Goal: Task Accomplishment & Management: Complete application form

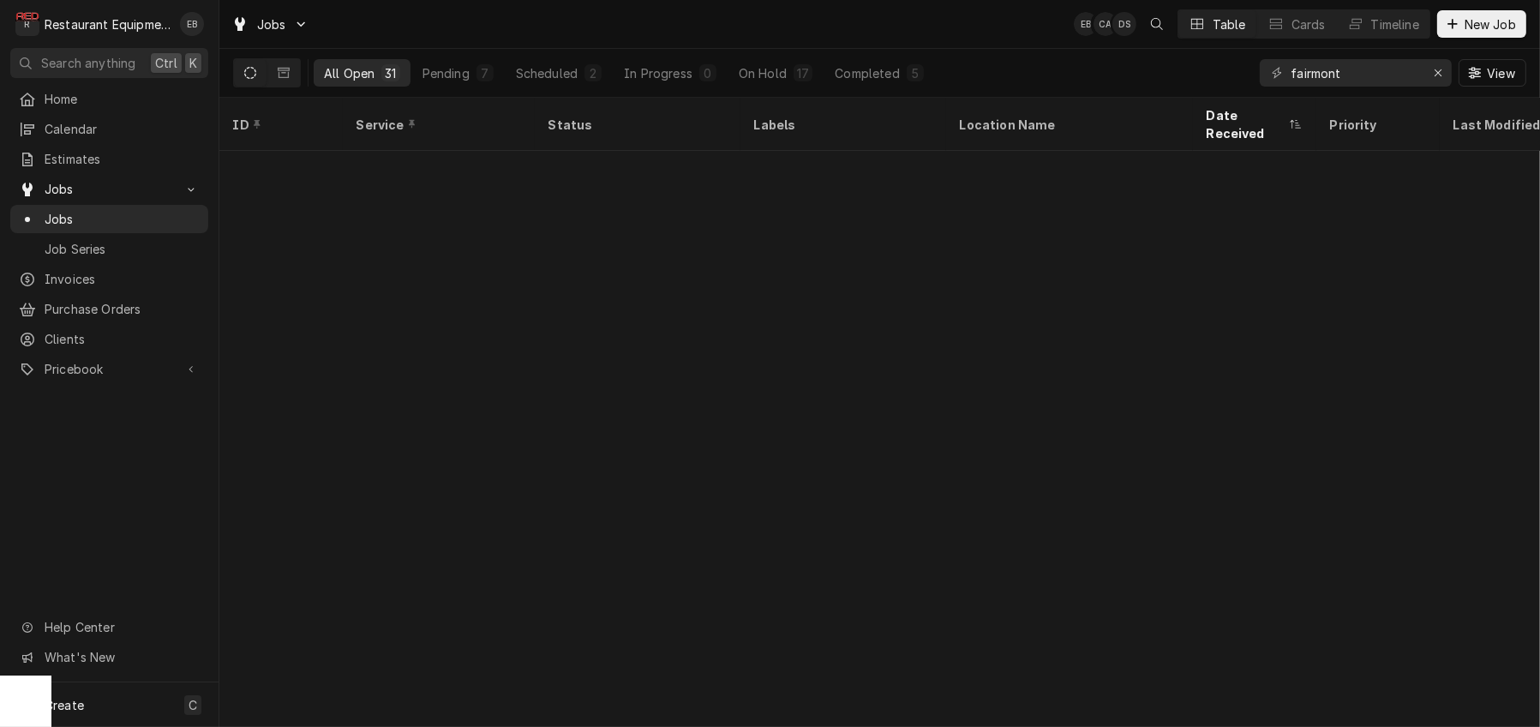
scroll to position [711, 0]
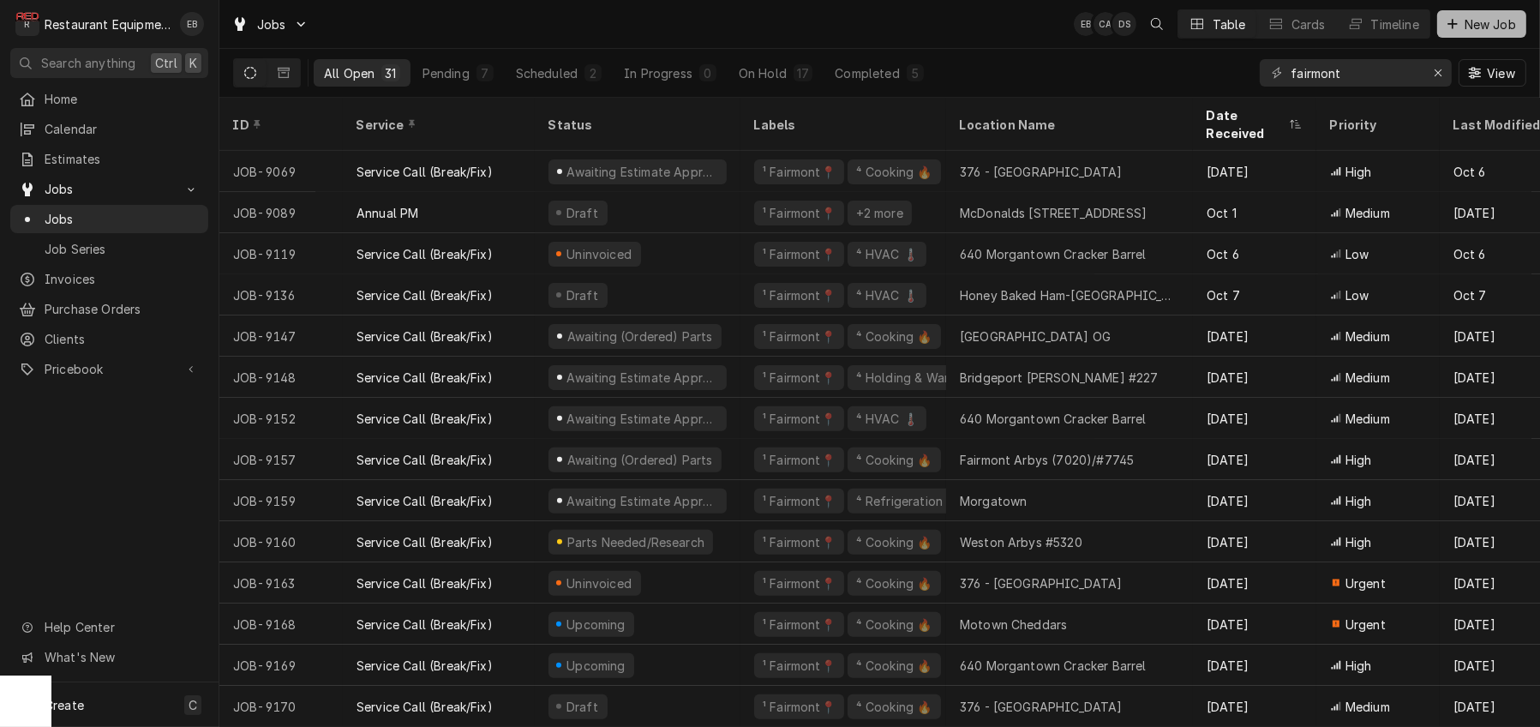
click at [1466, 28] on span "New Job" at bounding box center [1490, 24] width 58 height 18
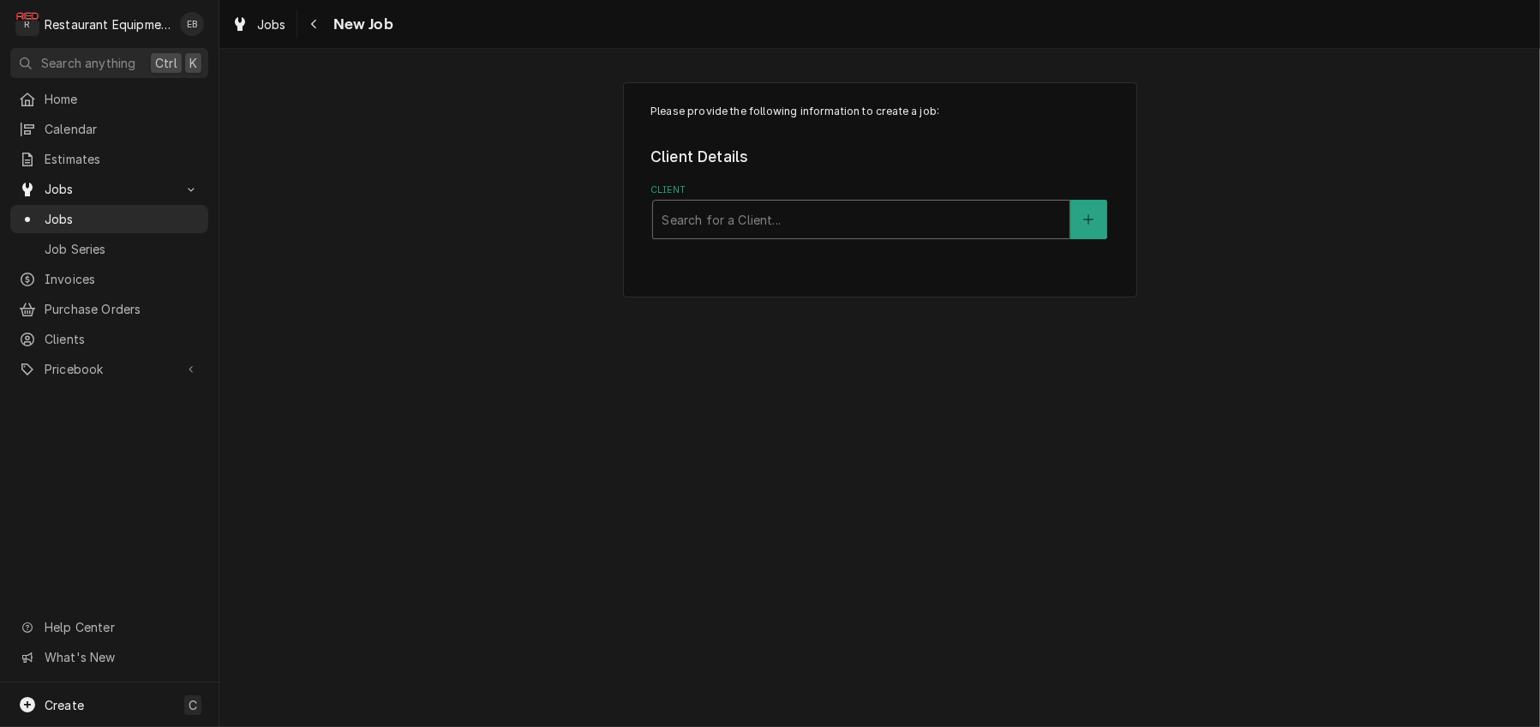
click at [723, 235] on div "Client" at bounding box center [861, 219] width 399 height 31
type input "cheddars"
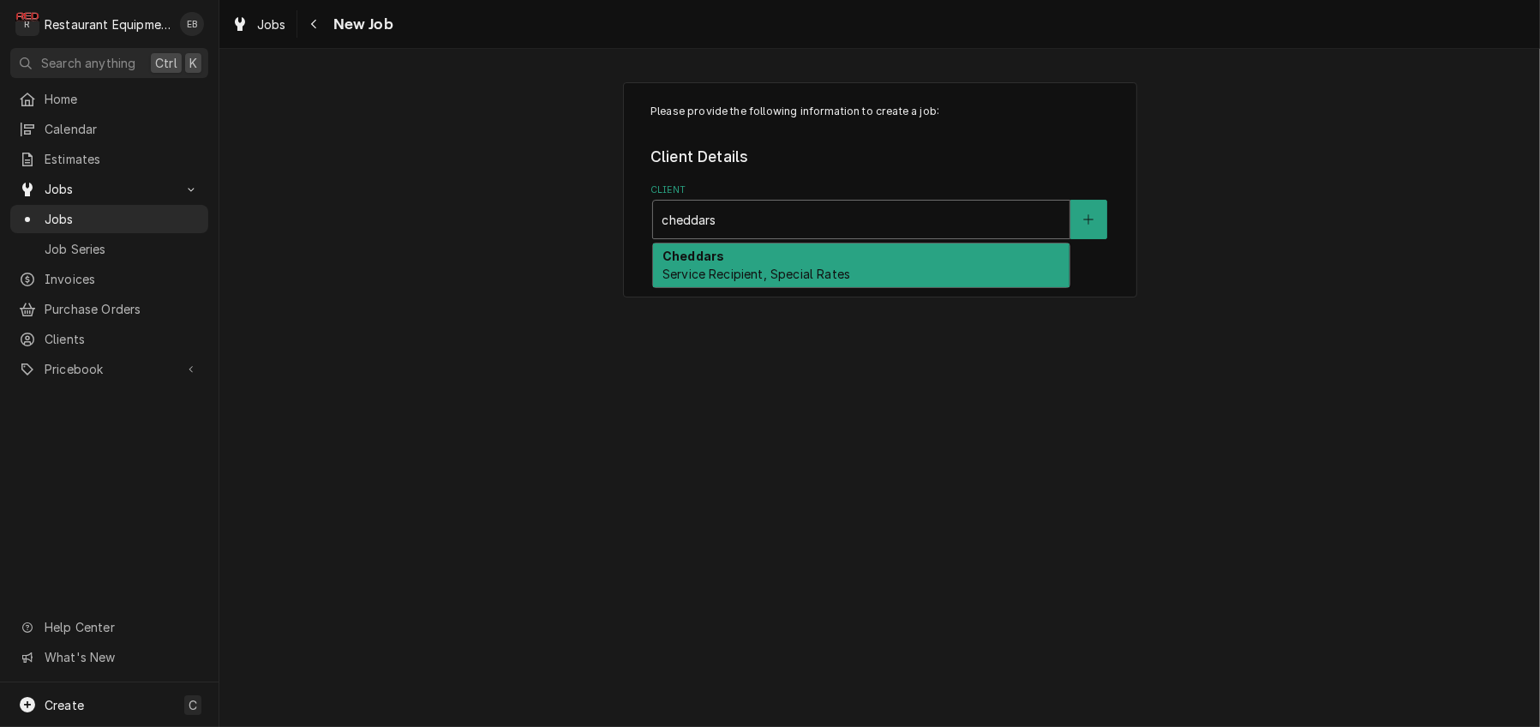
click at [754, 281] on span "Service Recipient, Special Rates" at bounding box center [757, 274] width 188 height 15
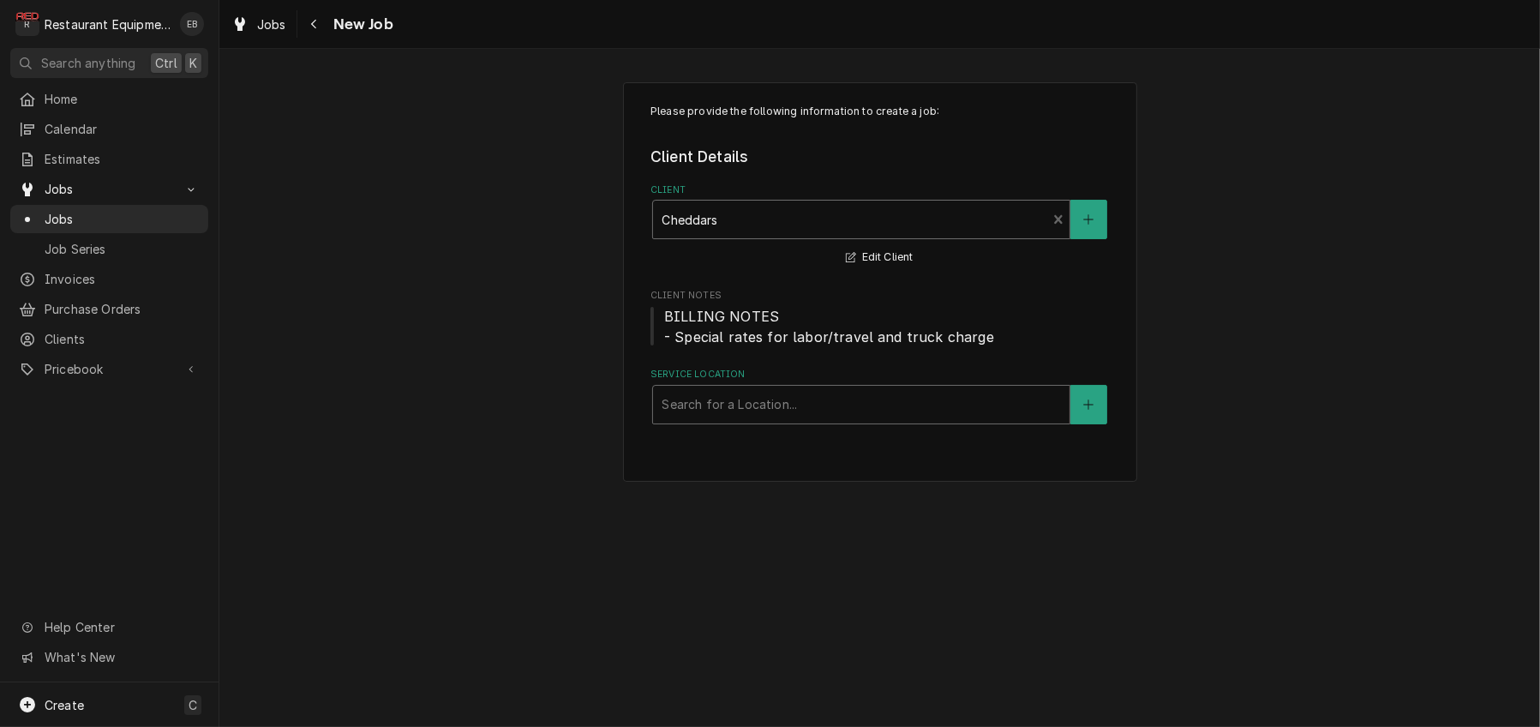
click at [735, 420] on div "Service Location" at bounding box center [861, 404] width 399 height 31
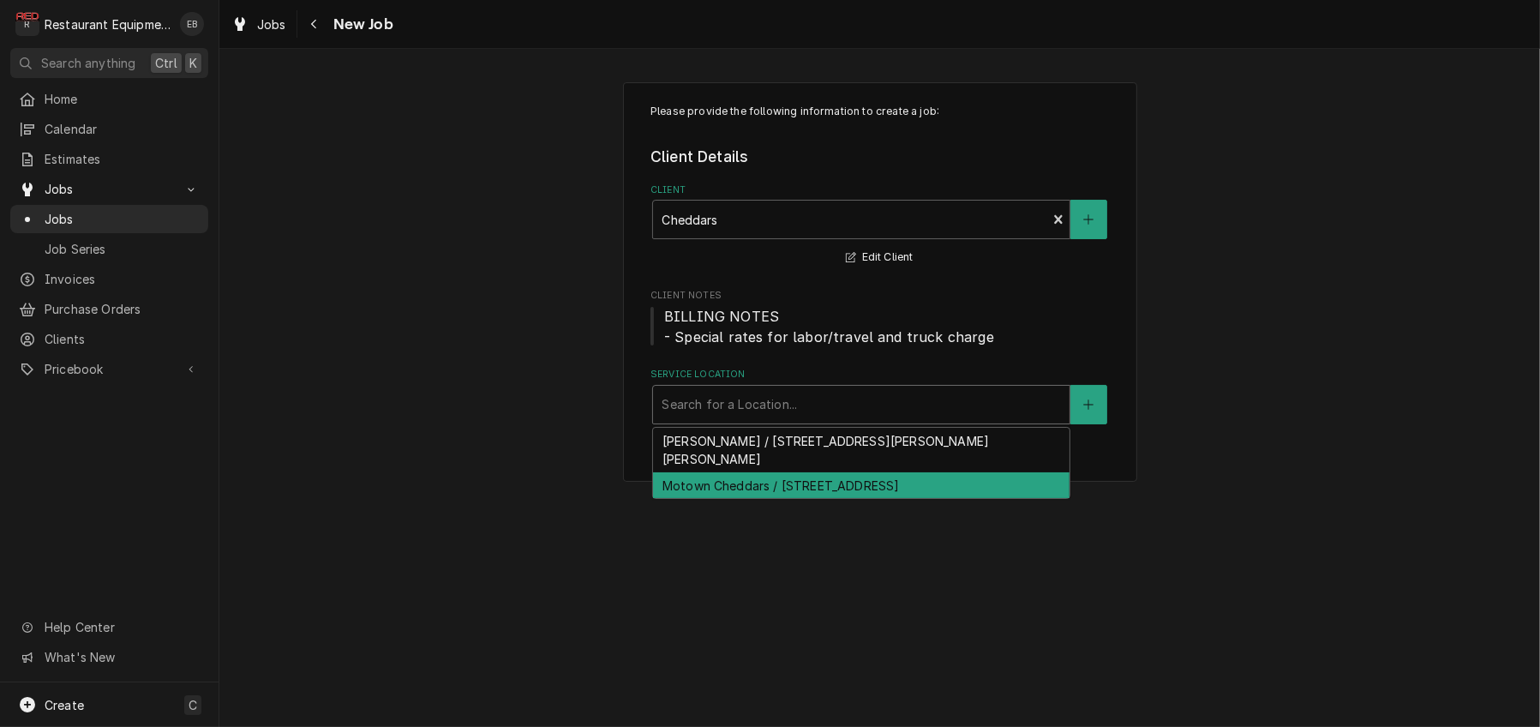
click at [722, 499] on div "Motown Cheddars / 2111 University Town Centre Dr, Morgantown, WV 26501" at bounding box center [861, 485] width 417 height 27
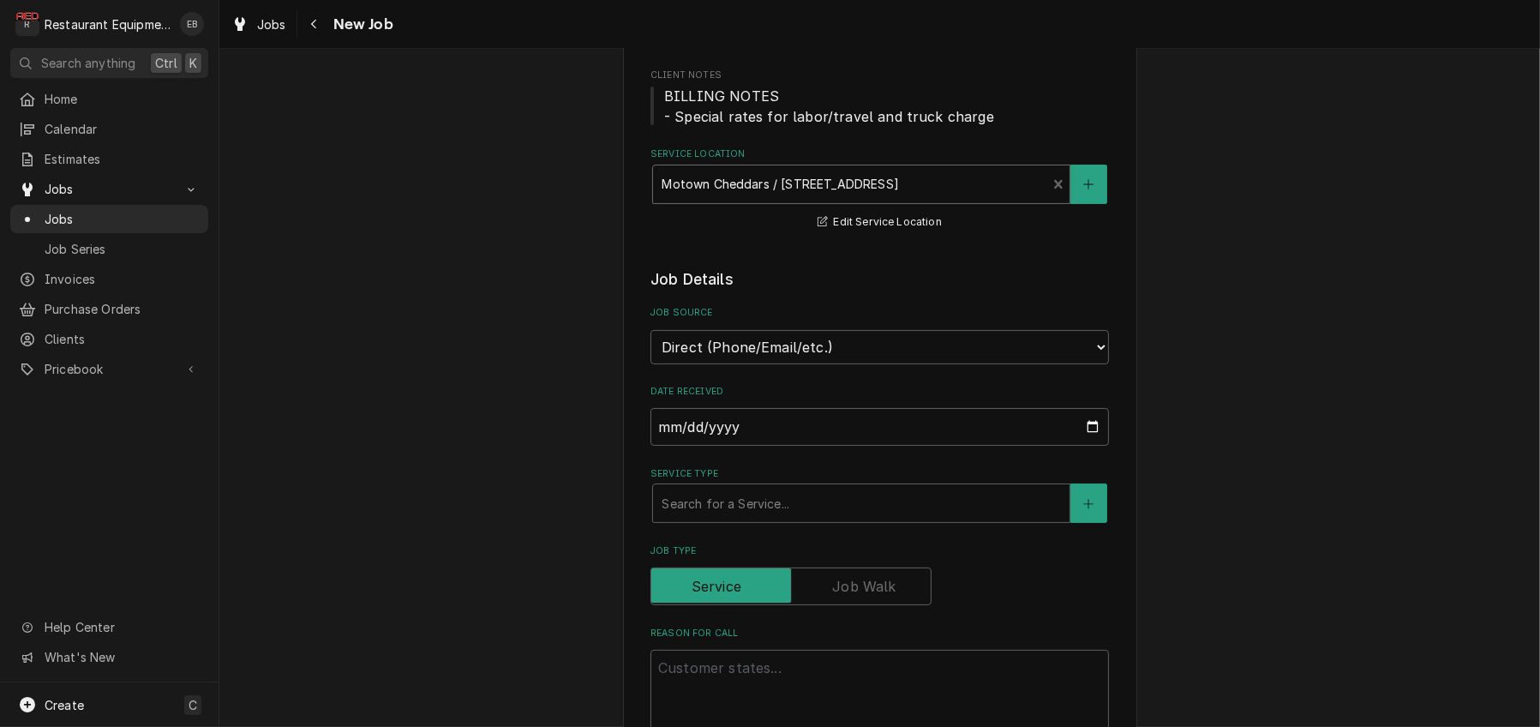
scroll to position [228, 0]
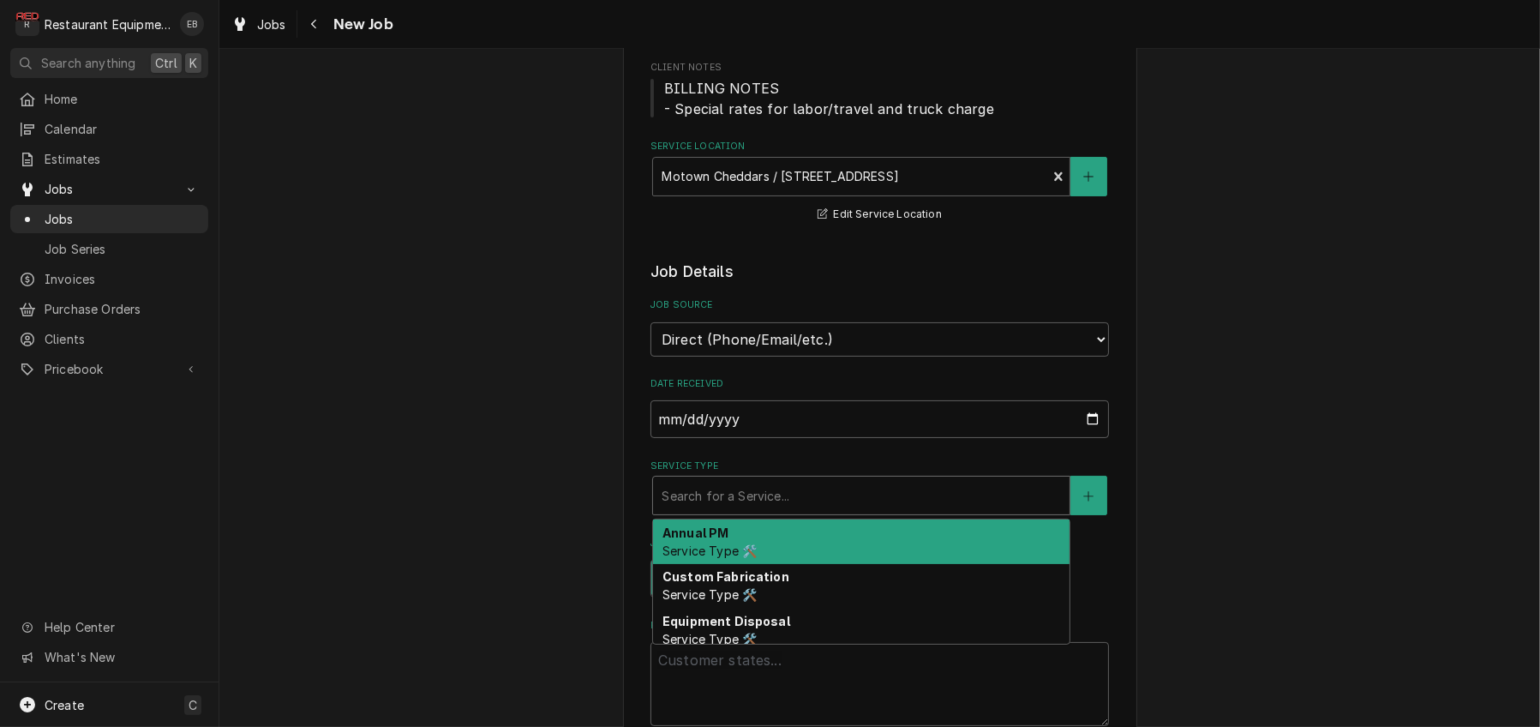
click at [739, 511] on div "Service Type" at bounding box center [861, 495] width 399 height 31
type textarea "x"
type input "b"
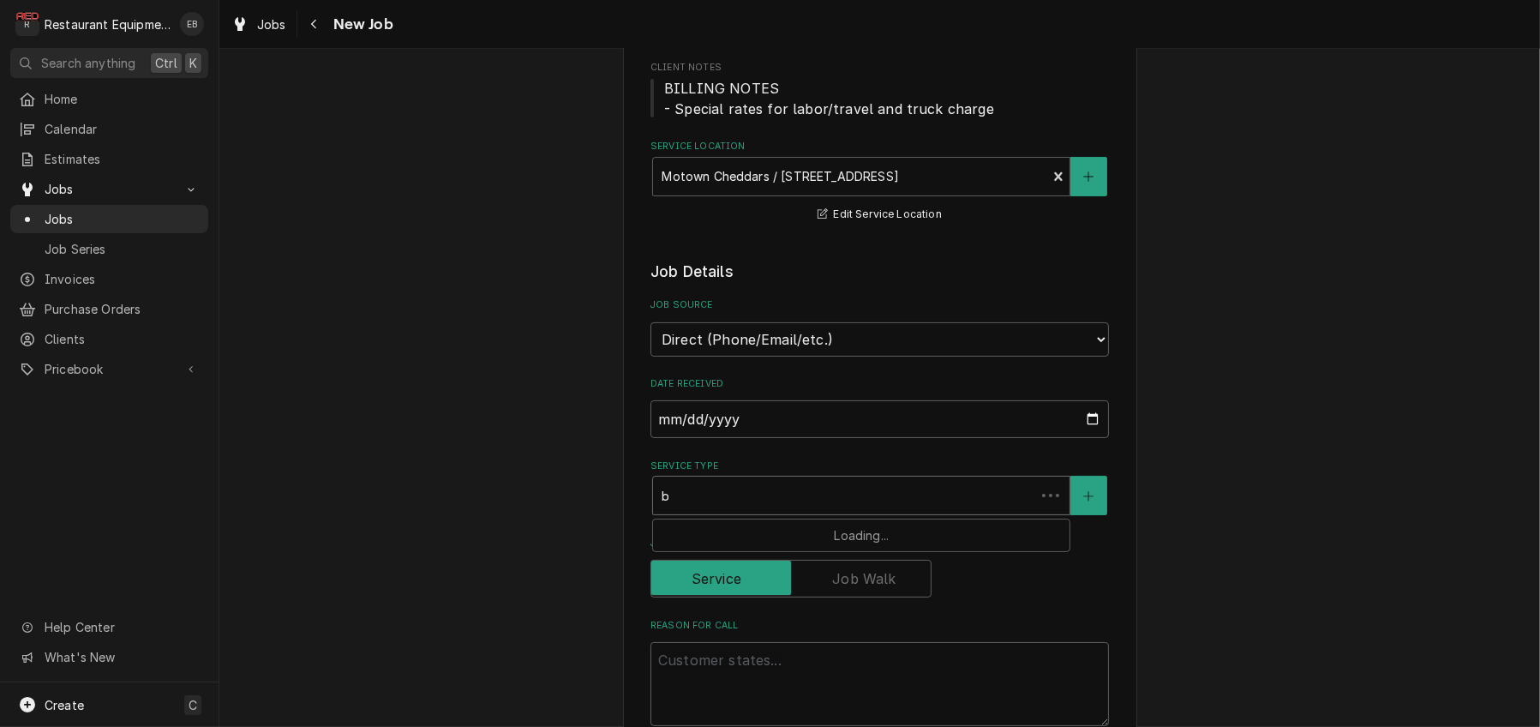
type textarea "x"
type input "br"
type textarea "x"
type input "bre"
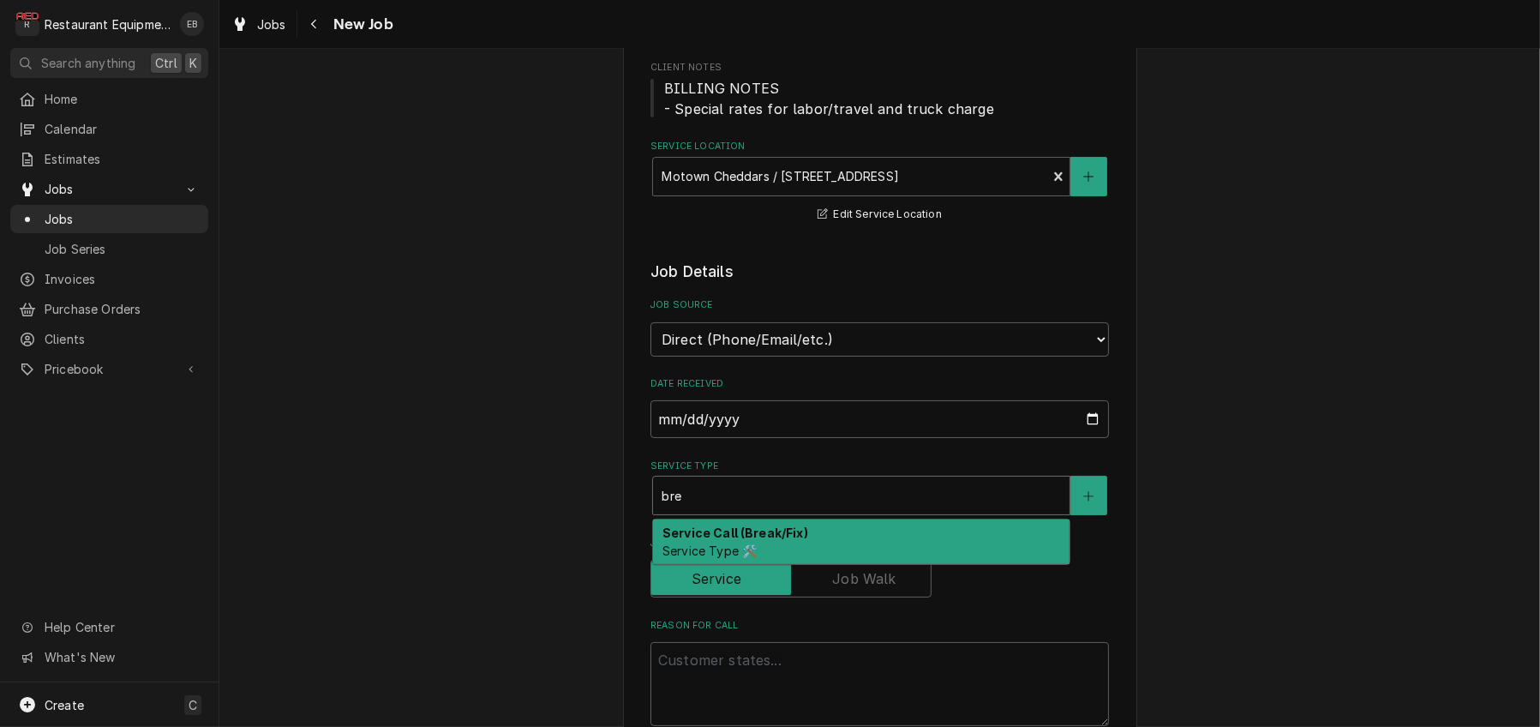
click at [738, 540] on strong "Service Call (Break/Fix)" at bounding box center [736, 532] width 146 height 15
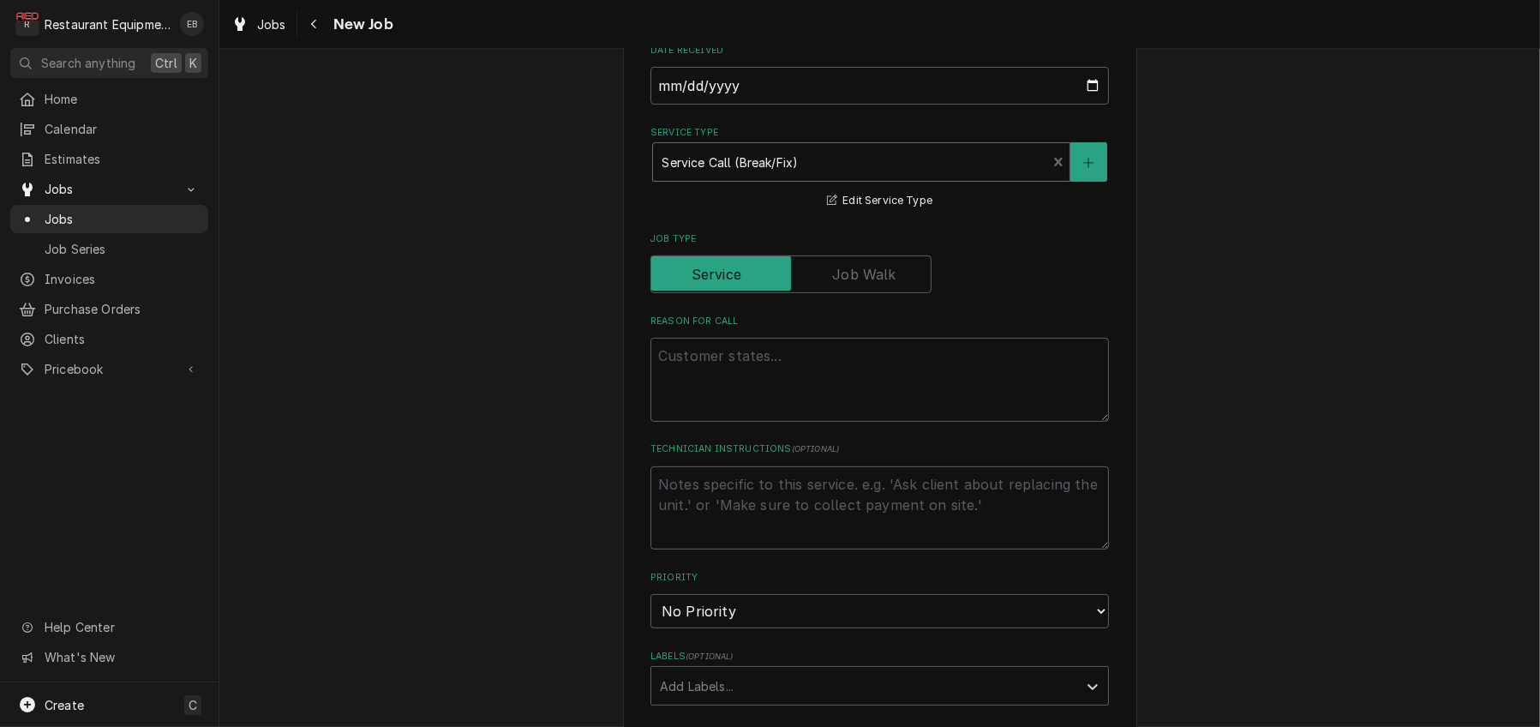
scroll to position [571, 0]
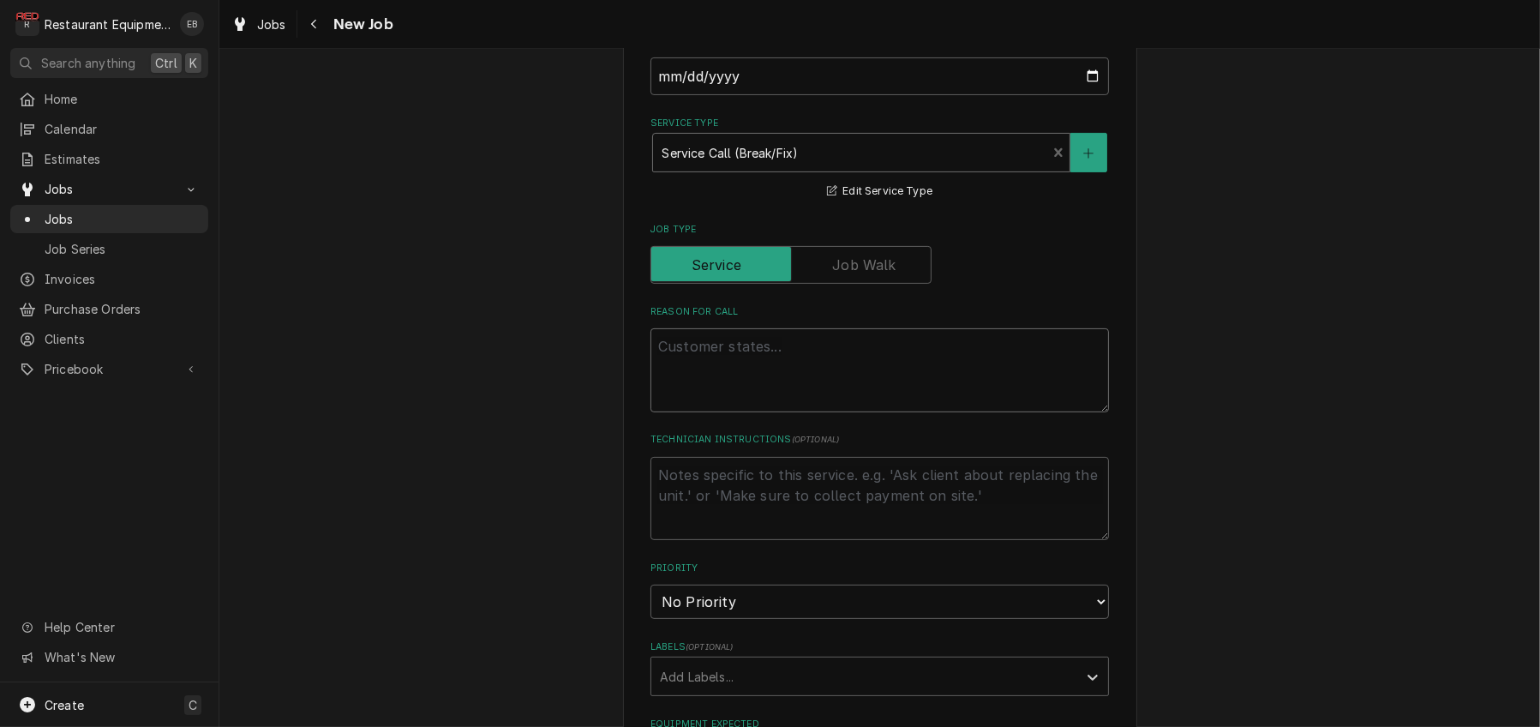
click at [763, 412] on textarea "Reason For Call" at bounding box center [880, 370] width 459 height 84
type textarea "x"
type textarea "P"
type textarea "x"
type textarea "Pa"
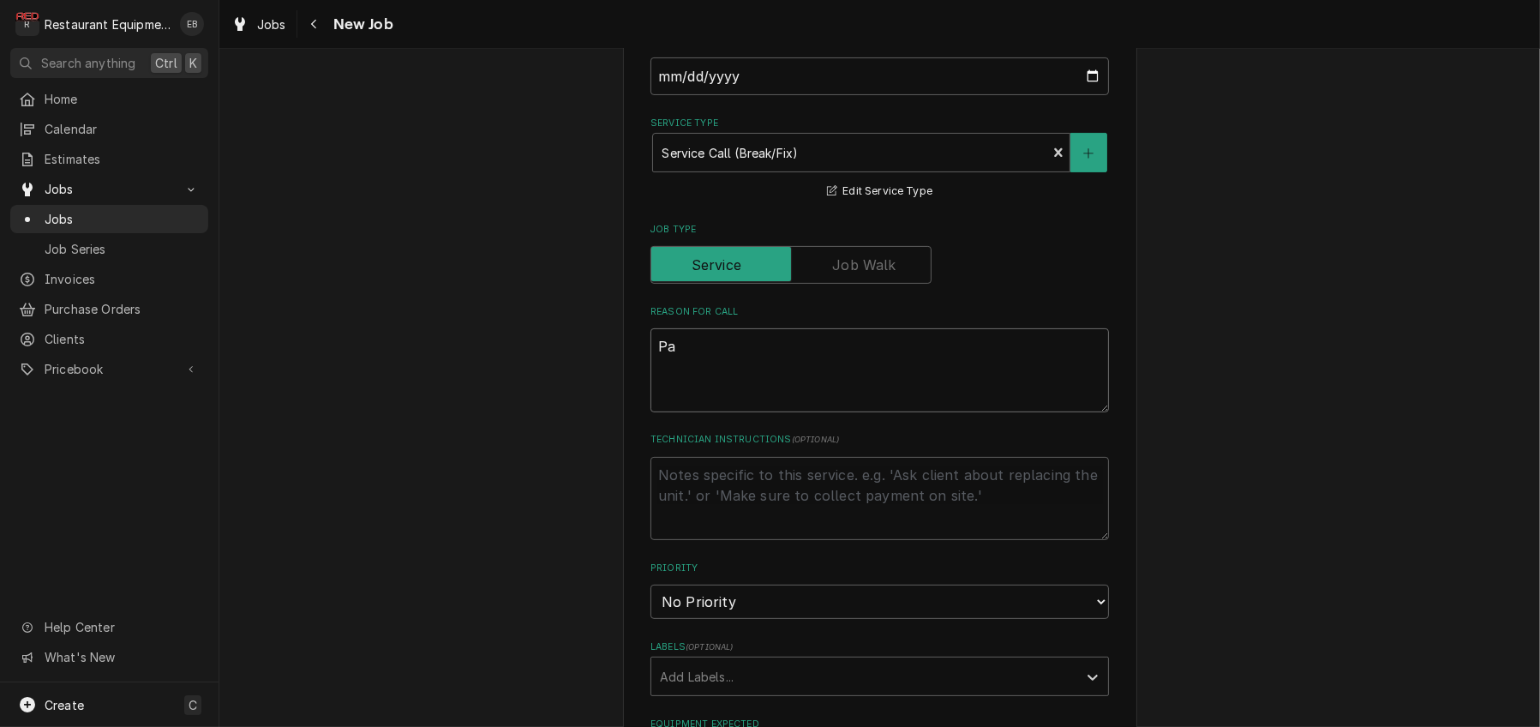
type textarea "x"
type textarea "Pas"
type textarea "x"
type textarea "Past"
type textarea "x"
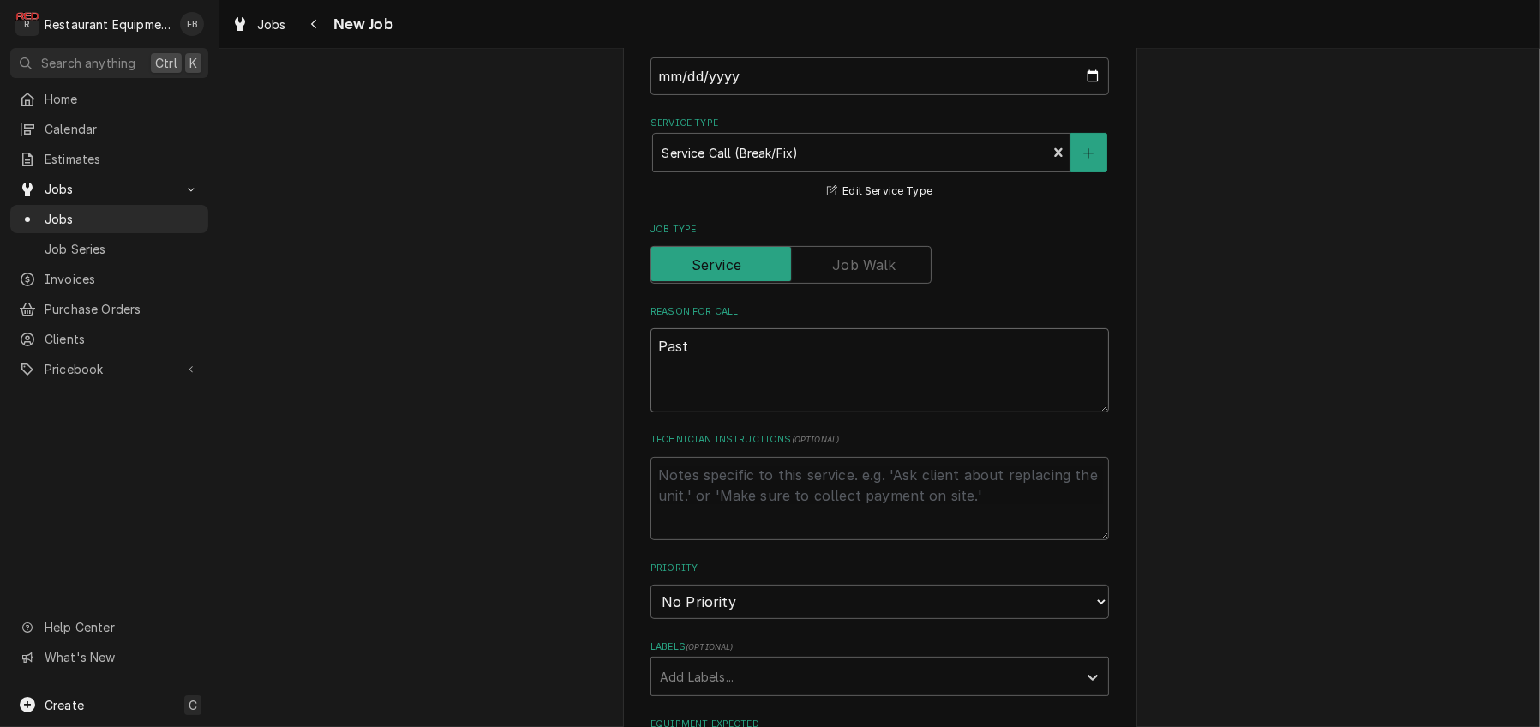
type textarea "Pasta"
type textarea "x"
type textarea "Pasta"
type textarea "x"
type textarea "Pasta c"
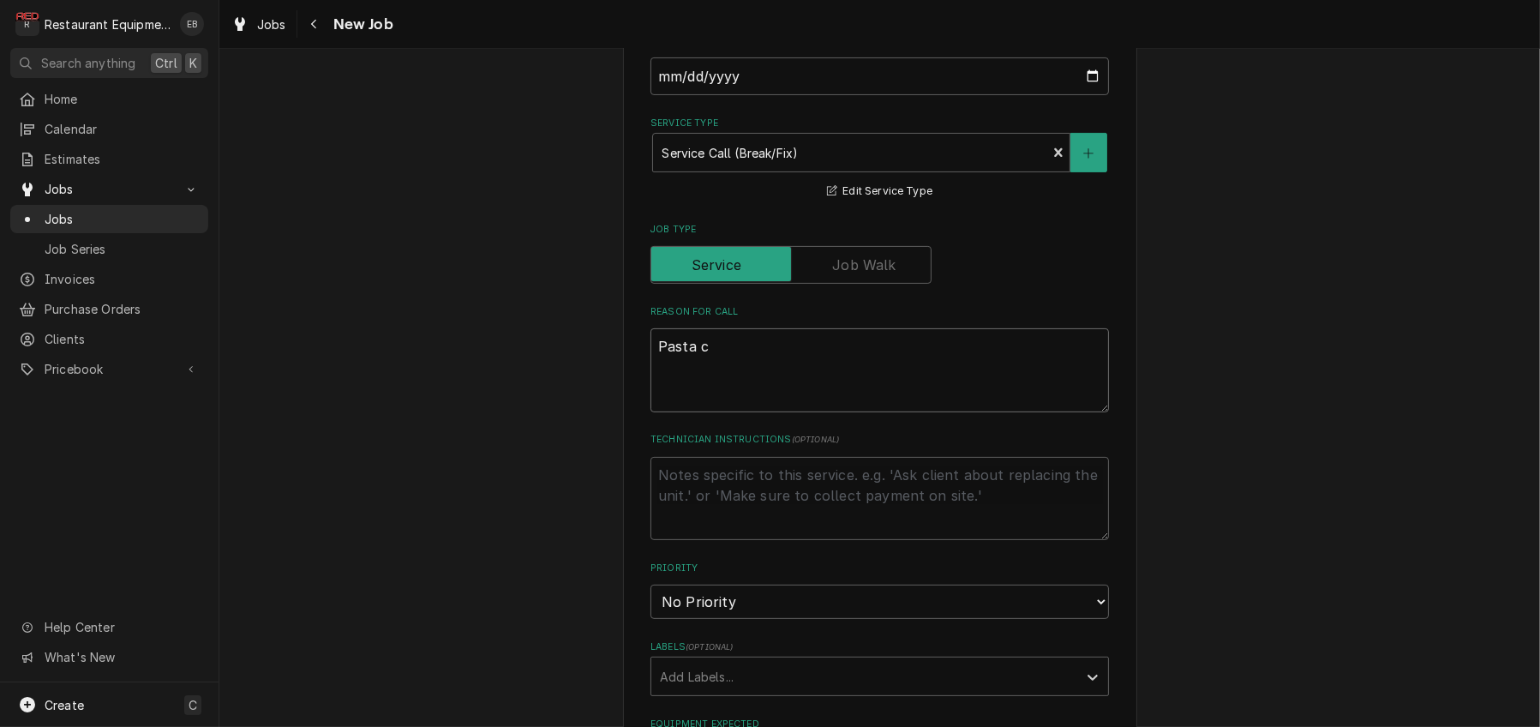
type textarea "x"
type textarea "Pasta co"
type textarea "x"
type textarea "Pasta coo"
type textarea "x"
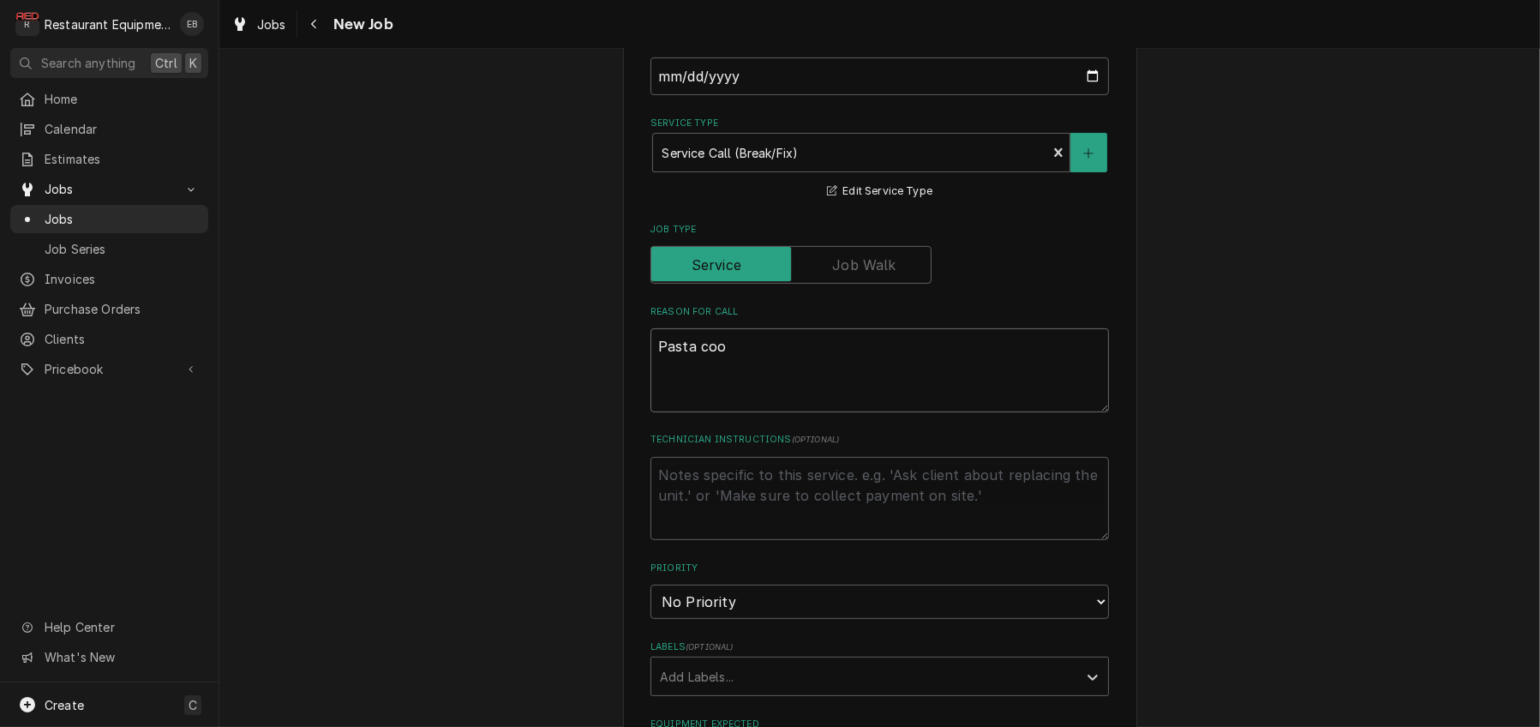
type textarea "Pasta cook"
type textarea "x"
type textarea "Pasta cooke"
type textarea "x"
type textarea "Pasta cooker"
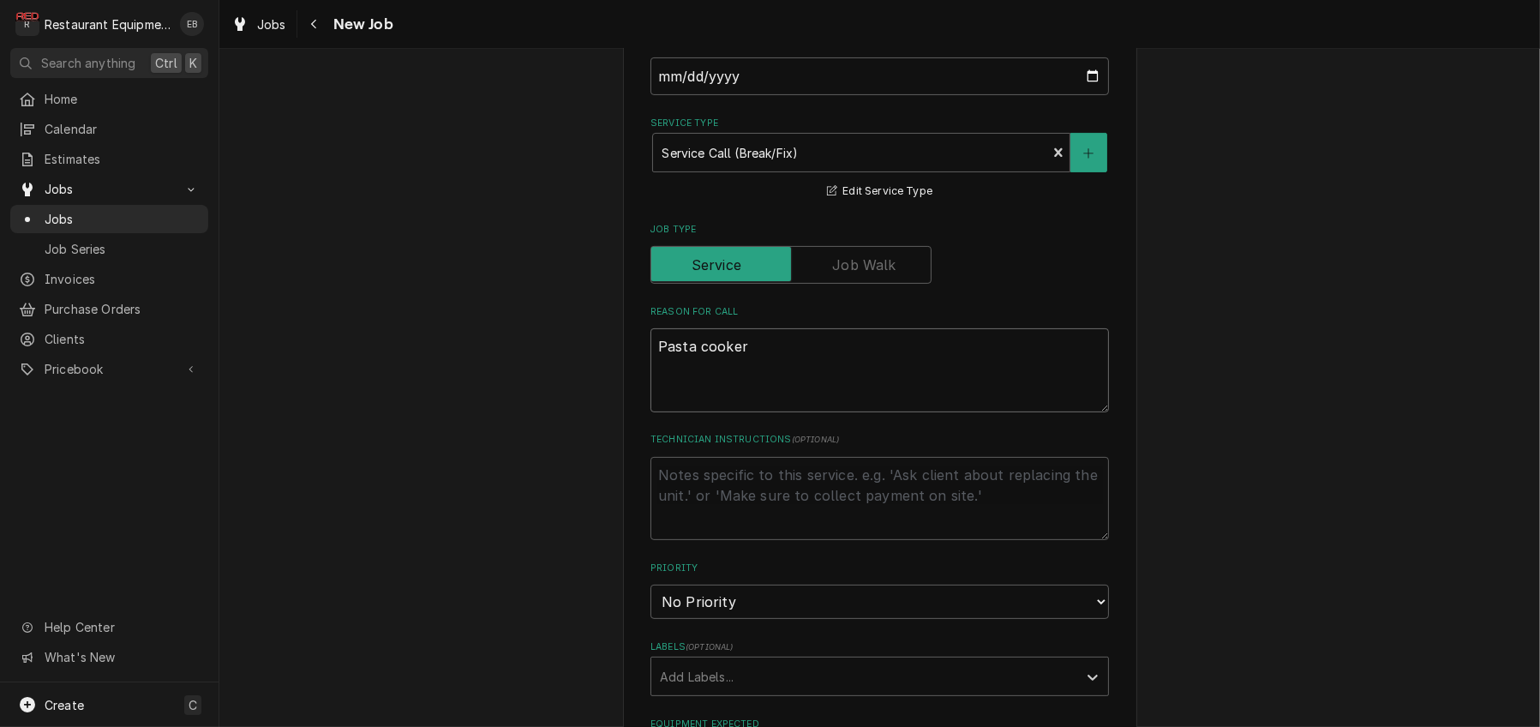
type textarea "x"
type textarea "Pasta cooker"
type textarea "x"
type textarea "Pasta cooker n"
type textarea "x"
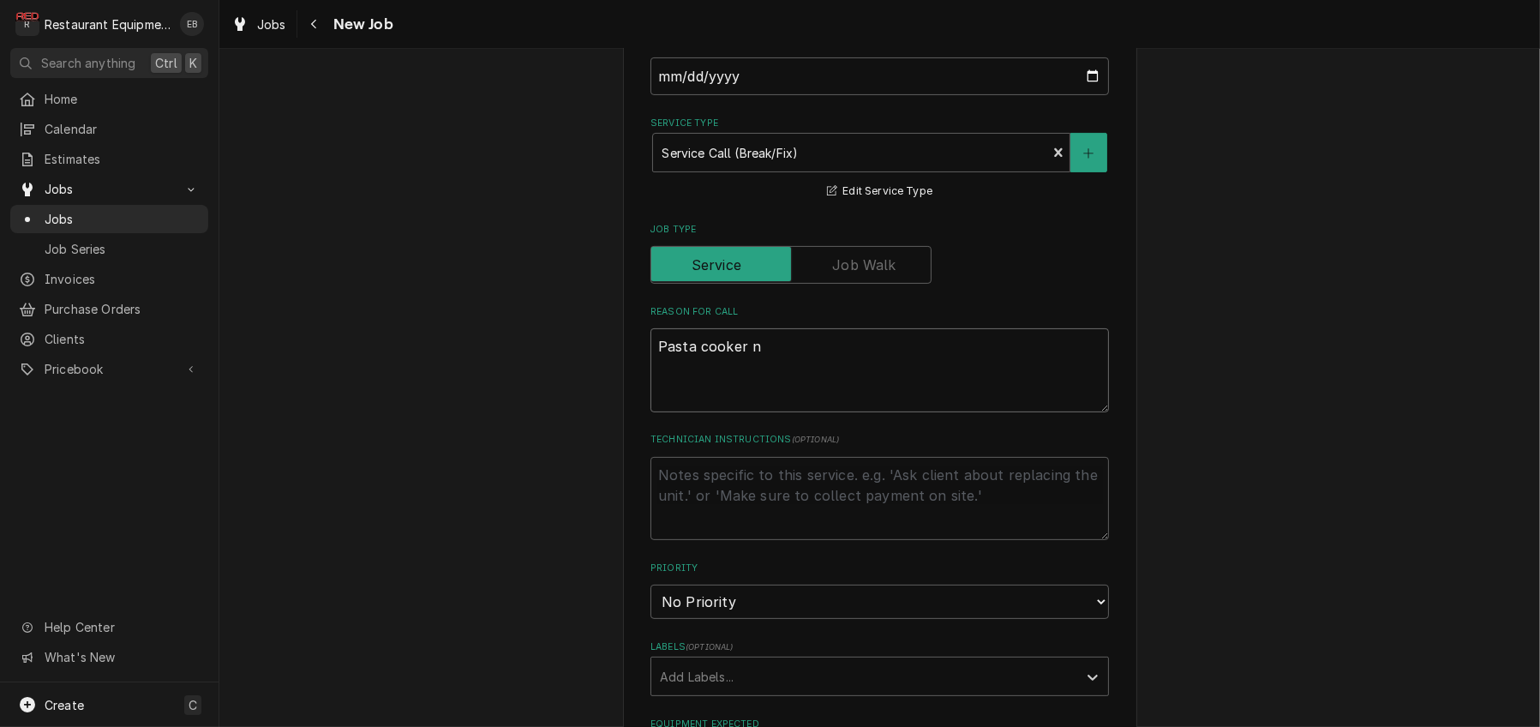
type textarea "Pasta cooker no"
type textarea "x"
type textarea "Pasta cooker not"
type textarea "x"
type textarea "Pasta cooker not"
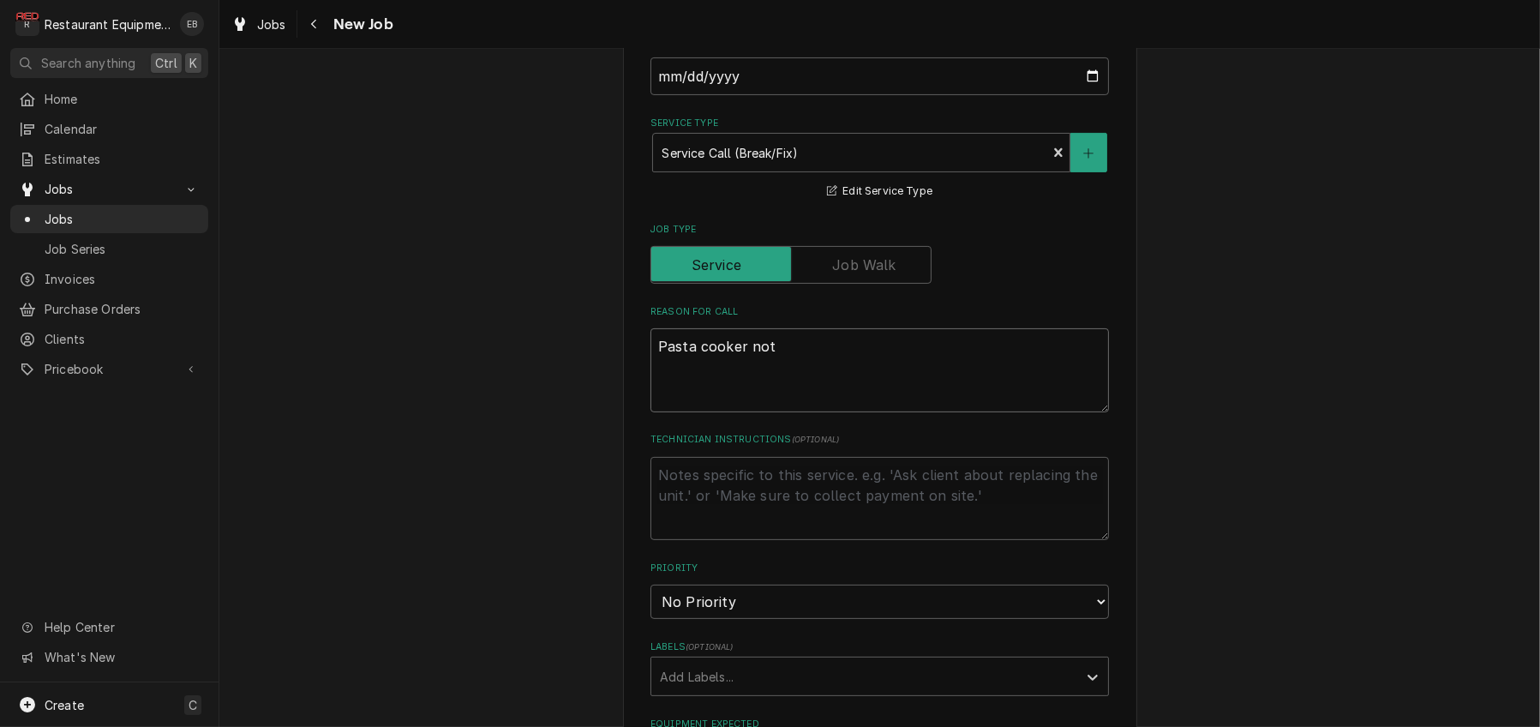
type textarea "x"
type textarea "Pasta cooker not p"
type textarea "x"
type textarea "Pasta cooker not po"
type textarea "x"
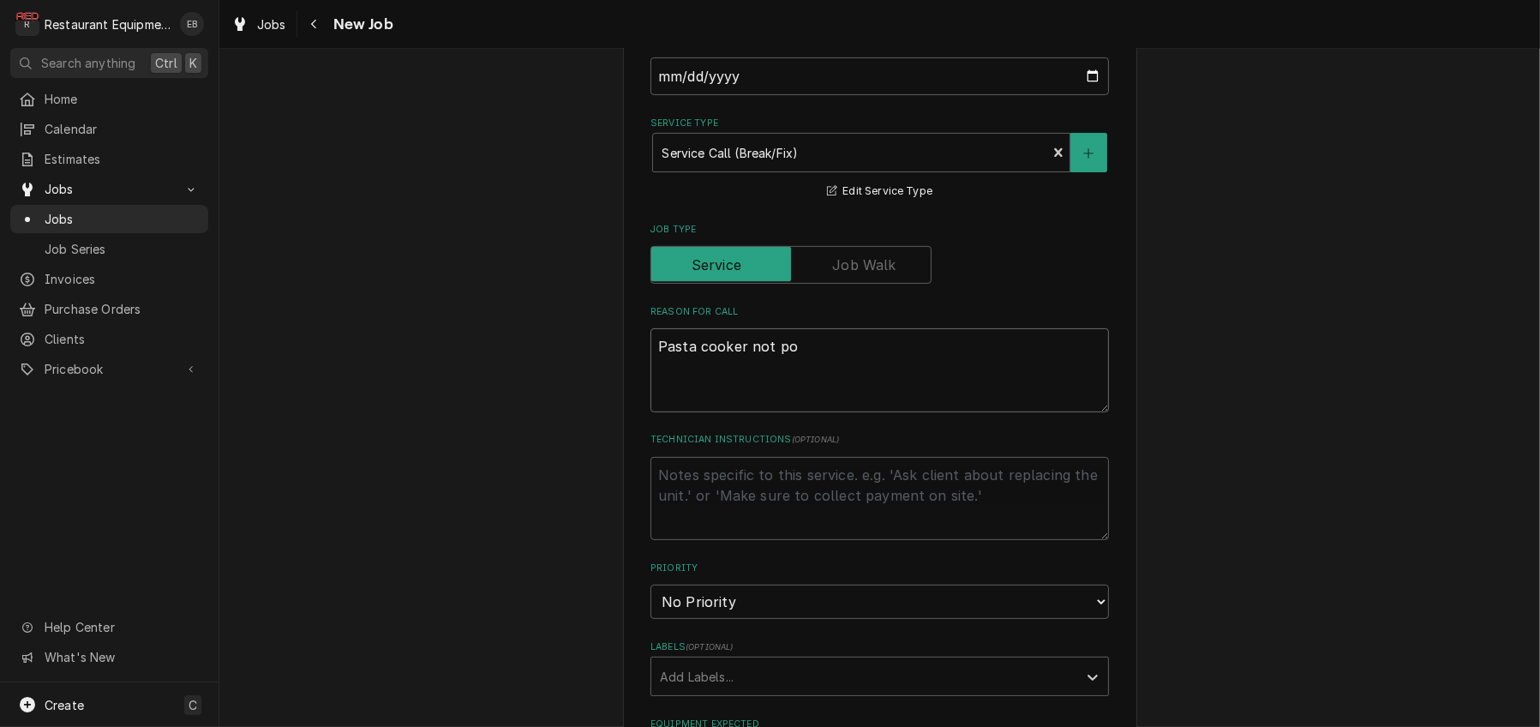
type textarea "Pasta cooker not pow"
type textarea "x"
type textarea "Pasta cooker not powe"
type textarea "x"
type textarea "Pasta cooker not power"
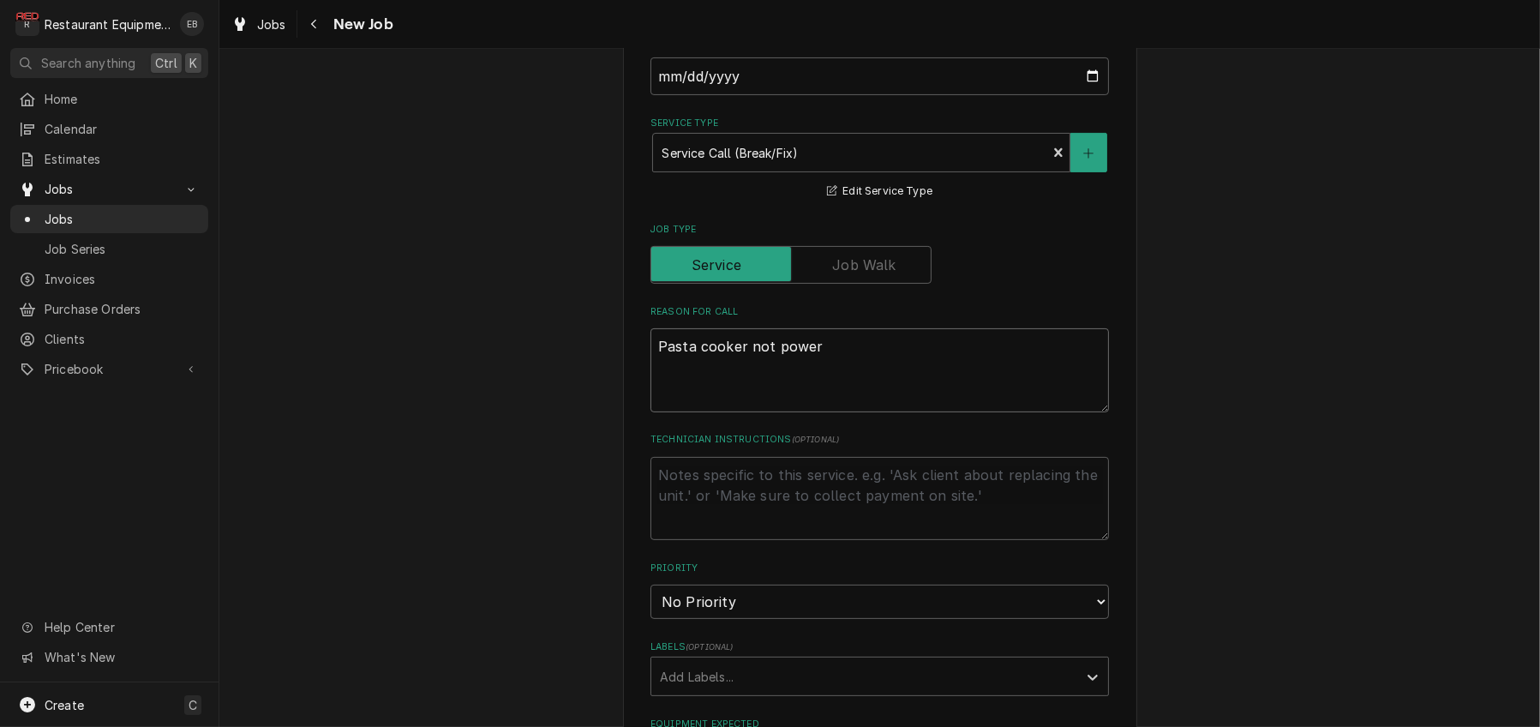
type textarea "x"
type textarea "Pasta cooker not poweri"
type textarea "x"
type textarea "Pasta cooker not powerin"
type textarea "x"
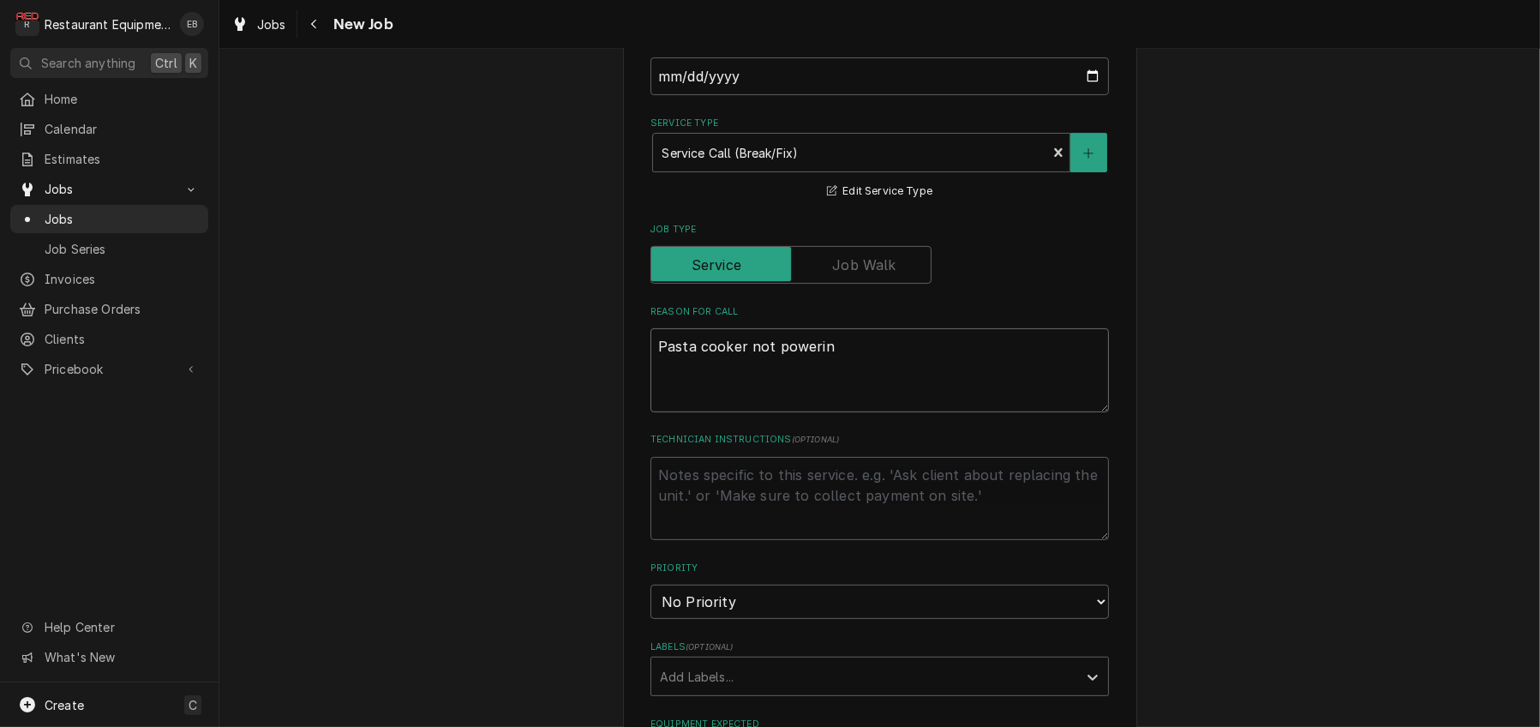
type textarea "Pasta cooker not powering"
type textarea "x"
type textarea "Pasta cooker not powering"
type textarea "x"
type textarea "Pasta cooker not powering u"
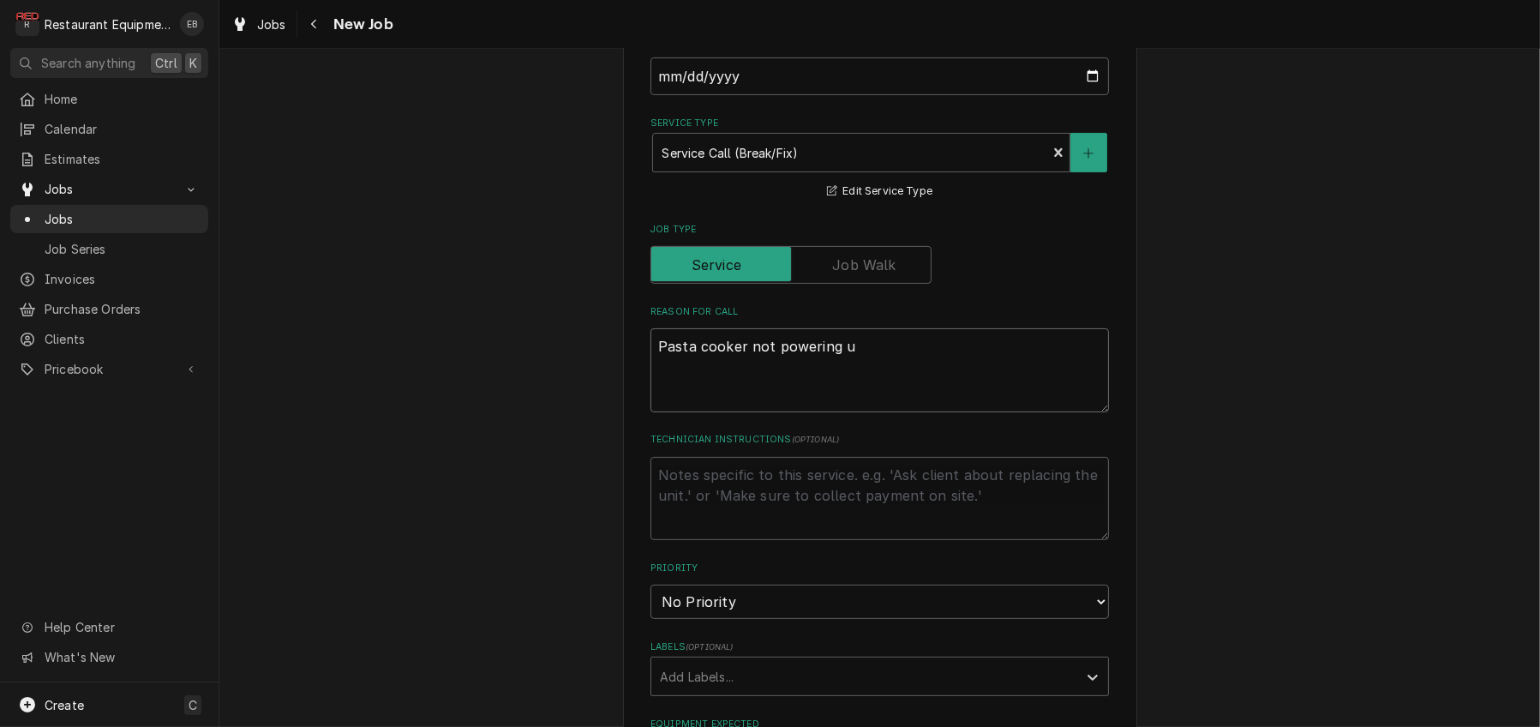
type textarea "x"
type textarea "Pasta cooker not powering up"
type textarea "x"
type textarea "Pasta cooker not powering up."
type textarea "x"
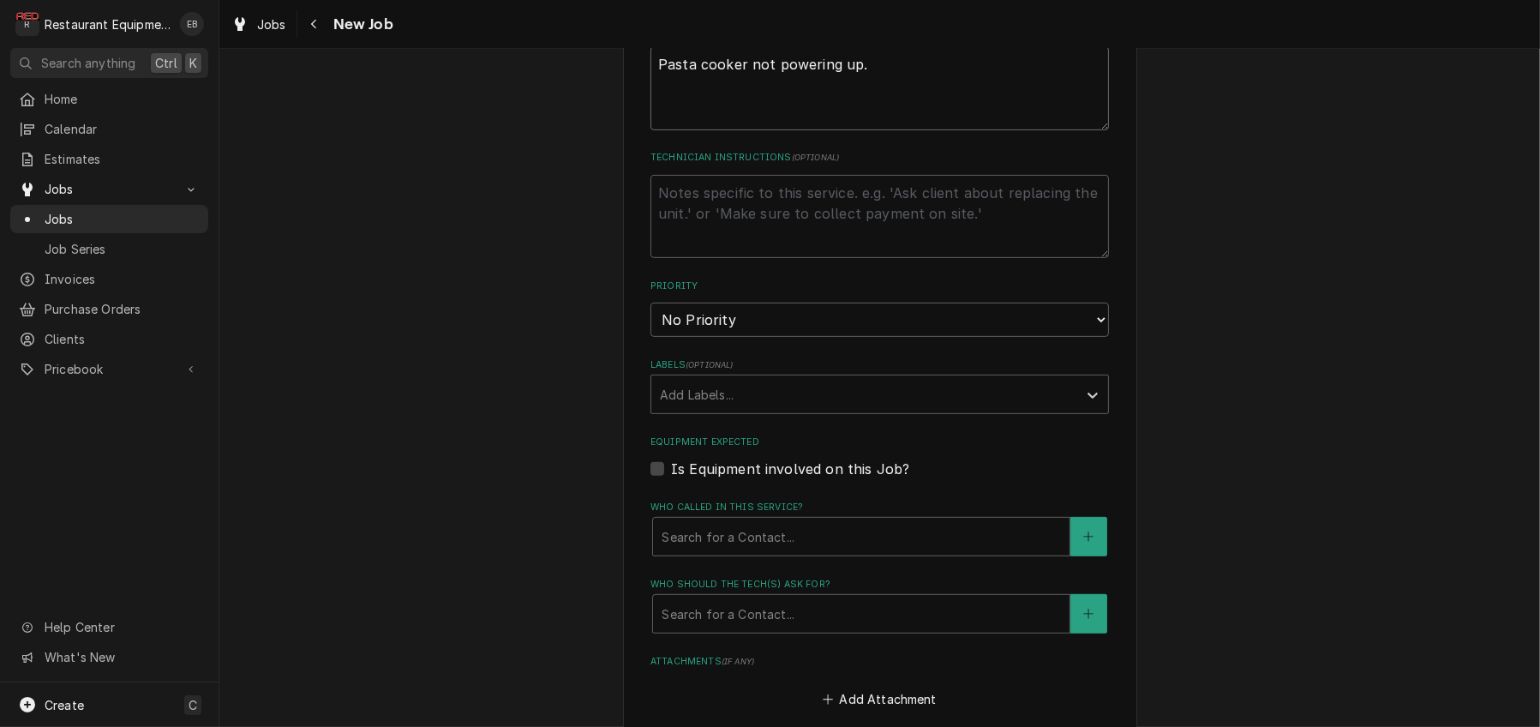
scroll to position [971, 0]
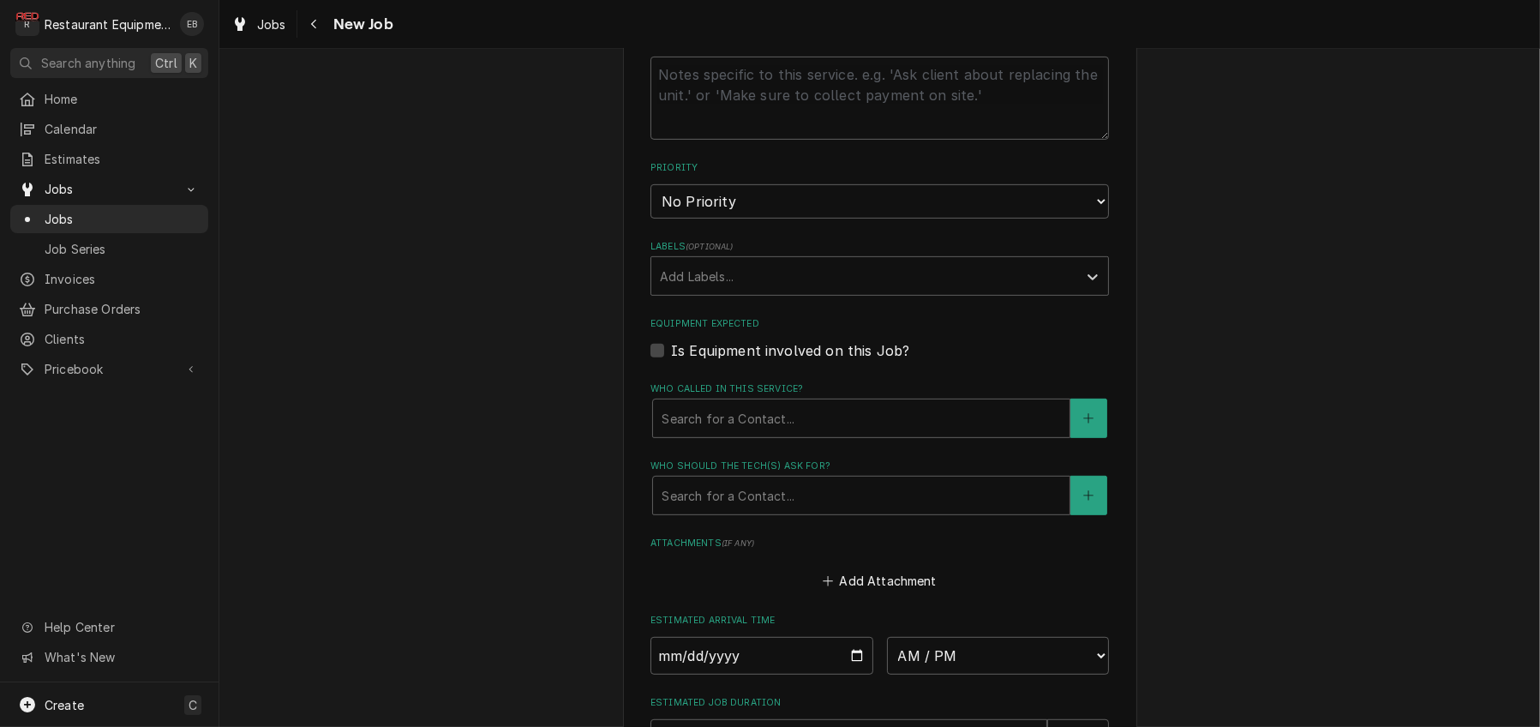
type textarea "Pasta cooker not powering up."
click at [803, 219] on select "No Priority Urgent High Medium Low" at bounding box center [880, 201] width 459 height 34
select select "1"
click at [651, 219] on select "No Priority Urgent High Medium Low" at bounding box center [880, 201] width 459 height 34
click at [764, 291] on div "Labels" at bounding box center [864, 276] width 409 height 31
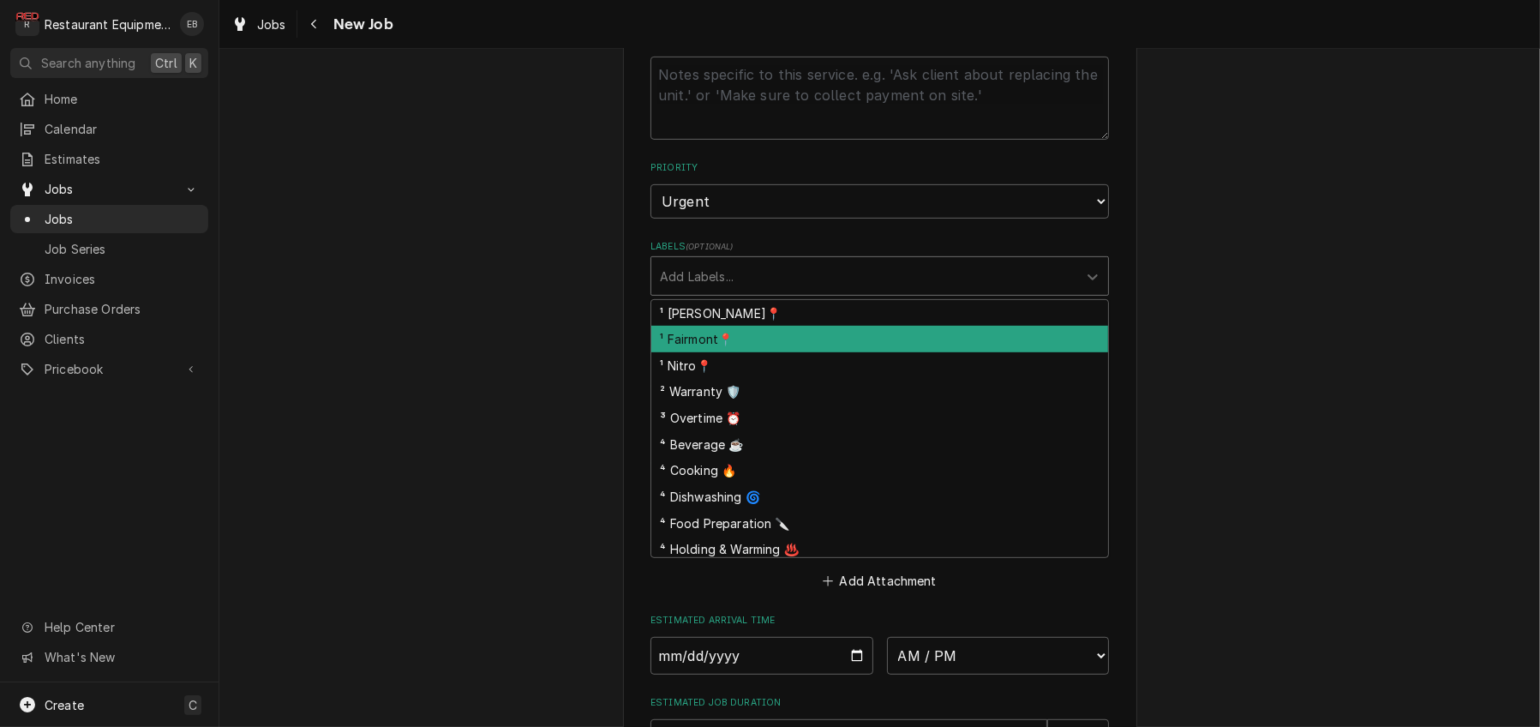
click at [748, 352] on div "¹ Fairmont📍" at bounding box center [879, 339] width 457 height 27
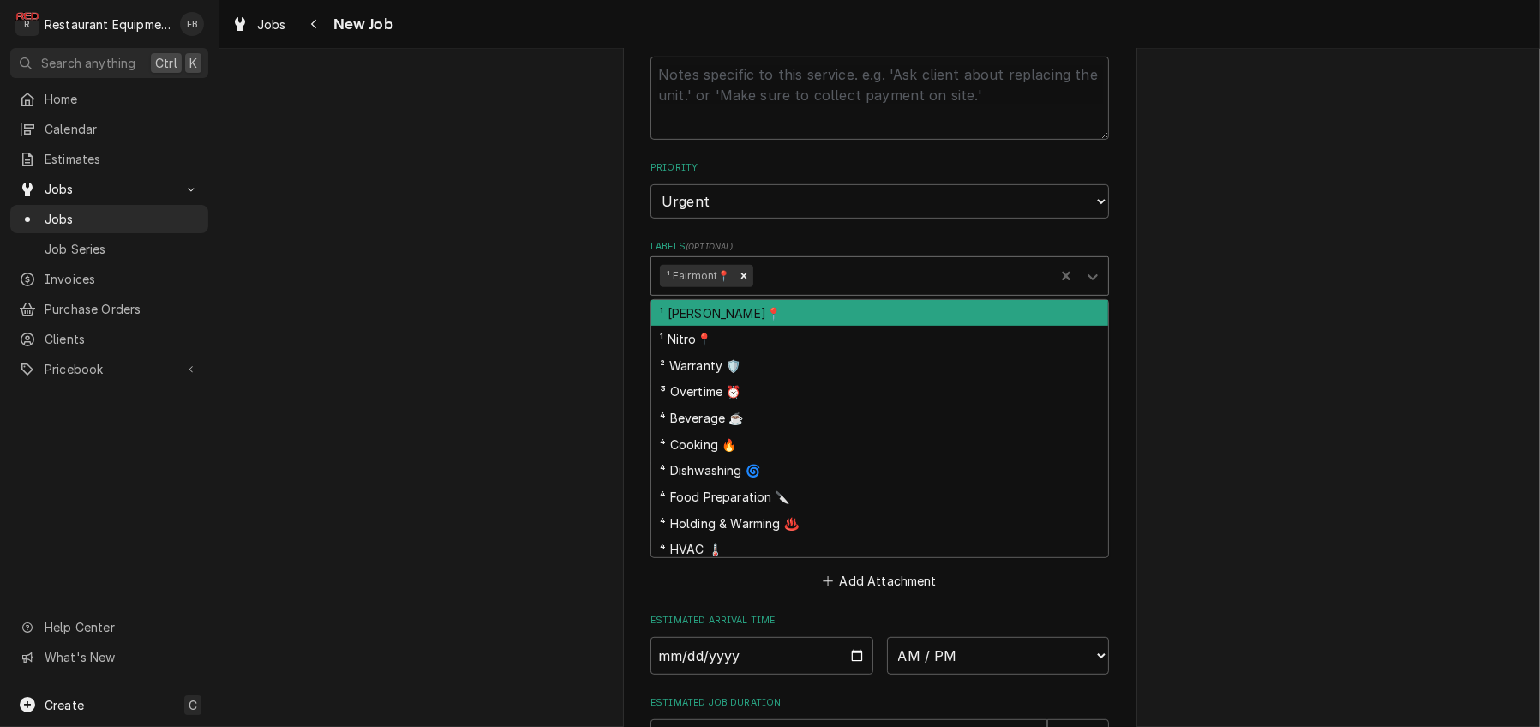
click at [818, 291] on div "Labels" at bounding box center [901, 276] width 290 height 31
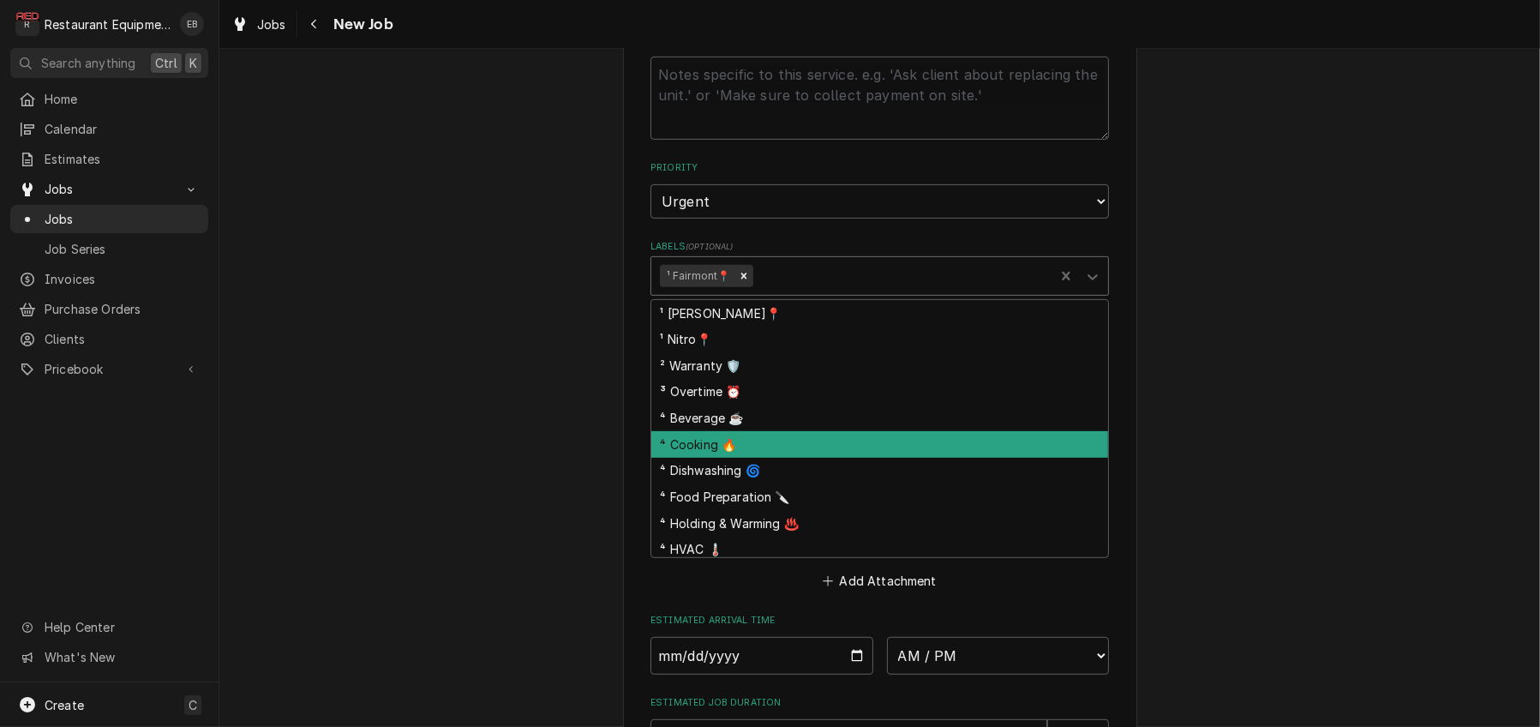
click at [763, 458] on div "⁴ Cooking 🔥" at bounding box center [879, 444] width 457 height 27
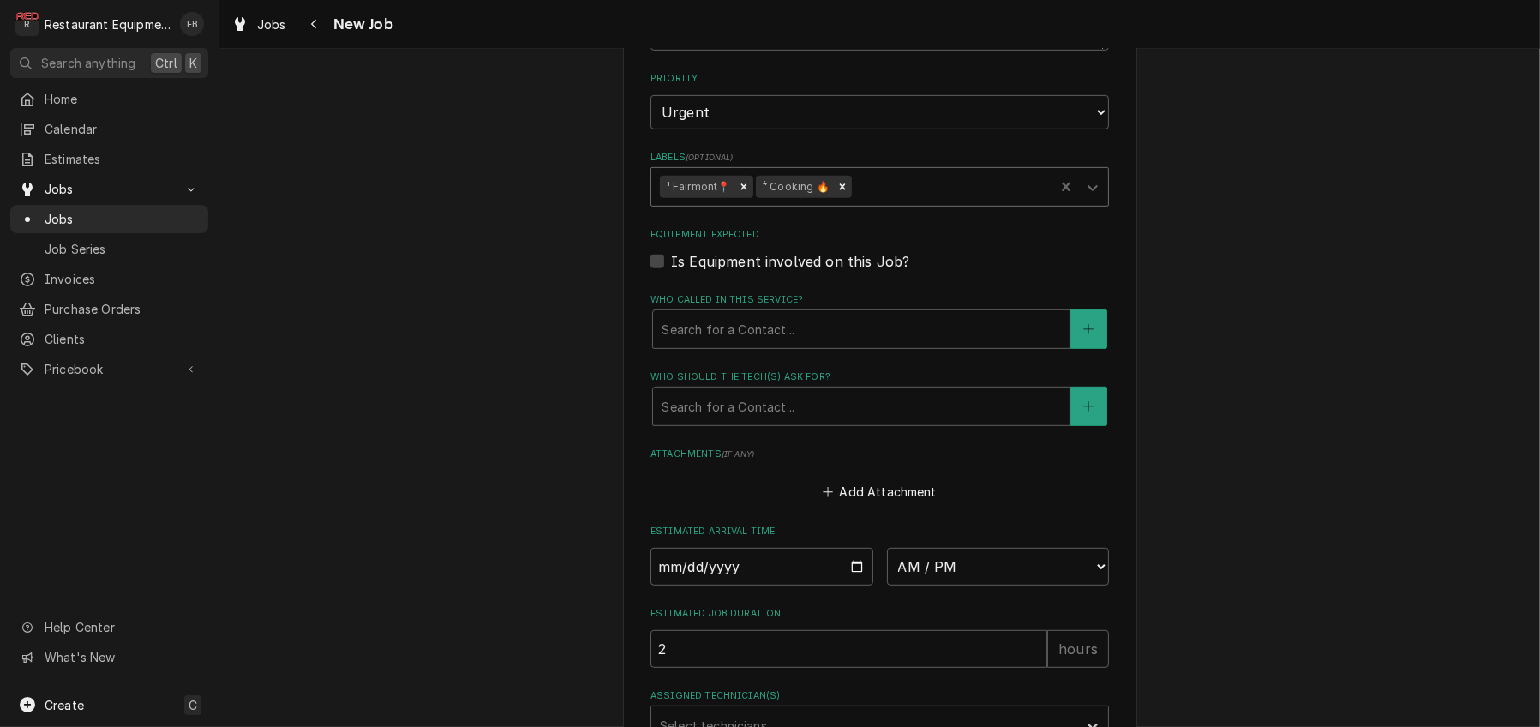
scroll to position [1142, 0]
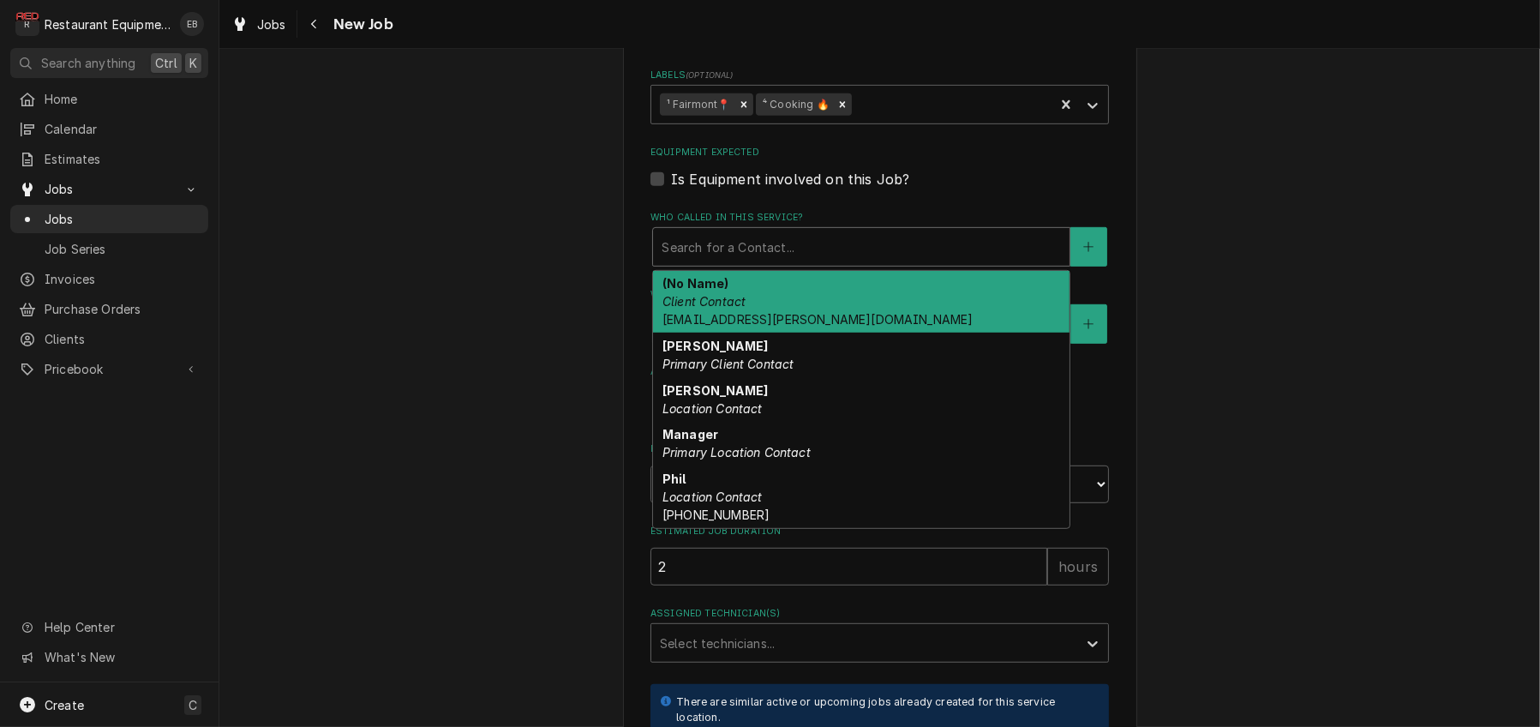
click at [766, 262] on div "Who called in this service?" at bounding box center [861, 246] width 399 height 31
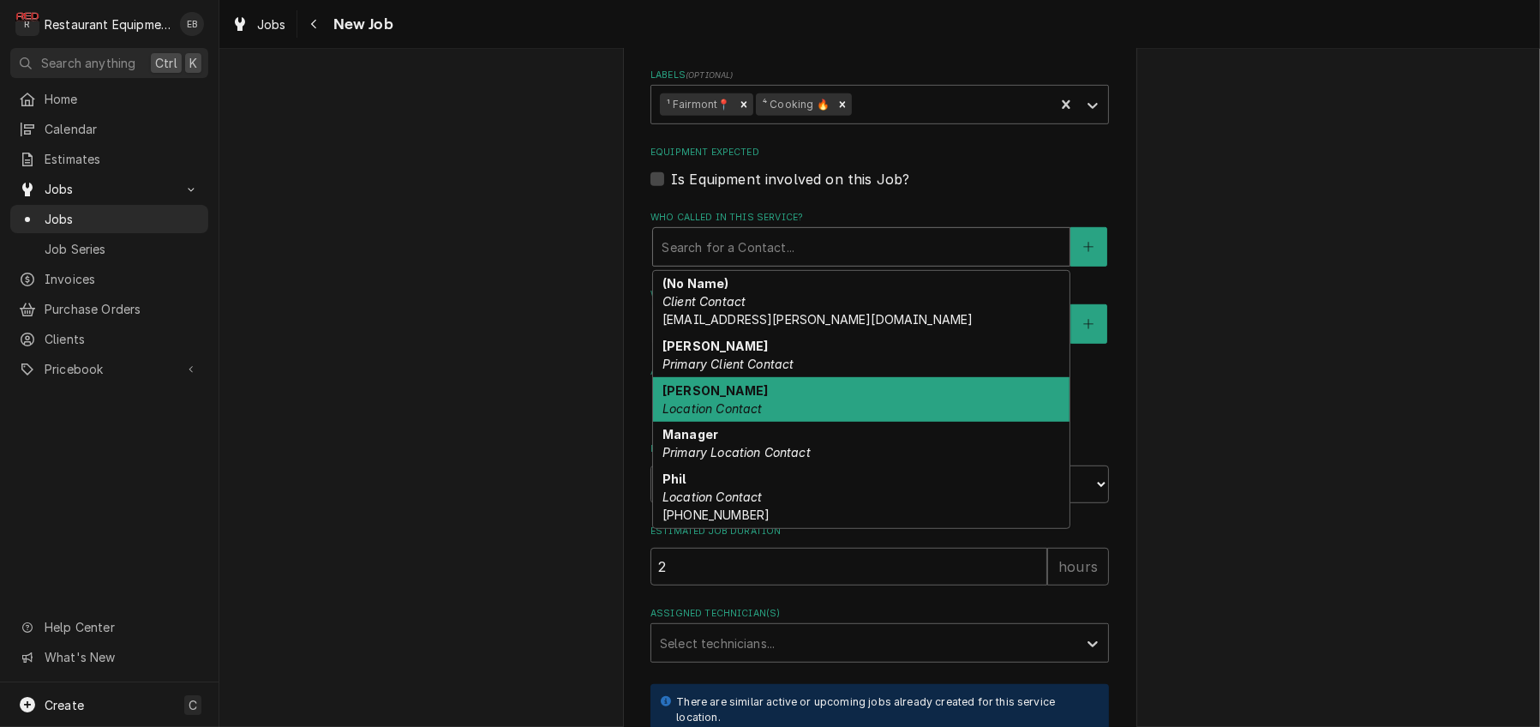
click at [734, 416] on em "Location Contact" at bounding box center [713, 408] width 100 height 15
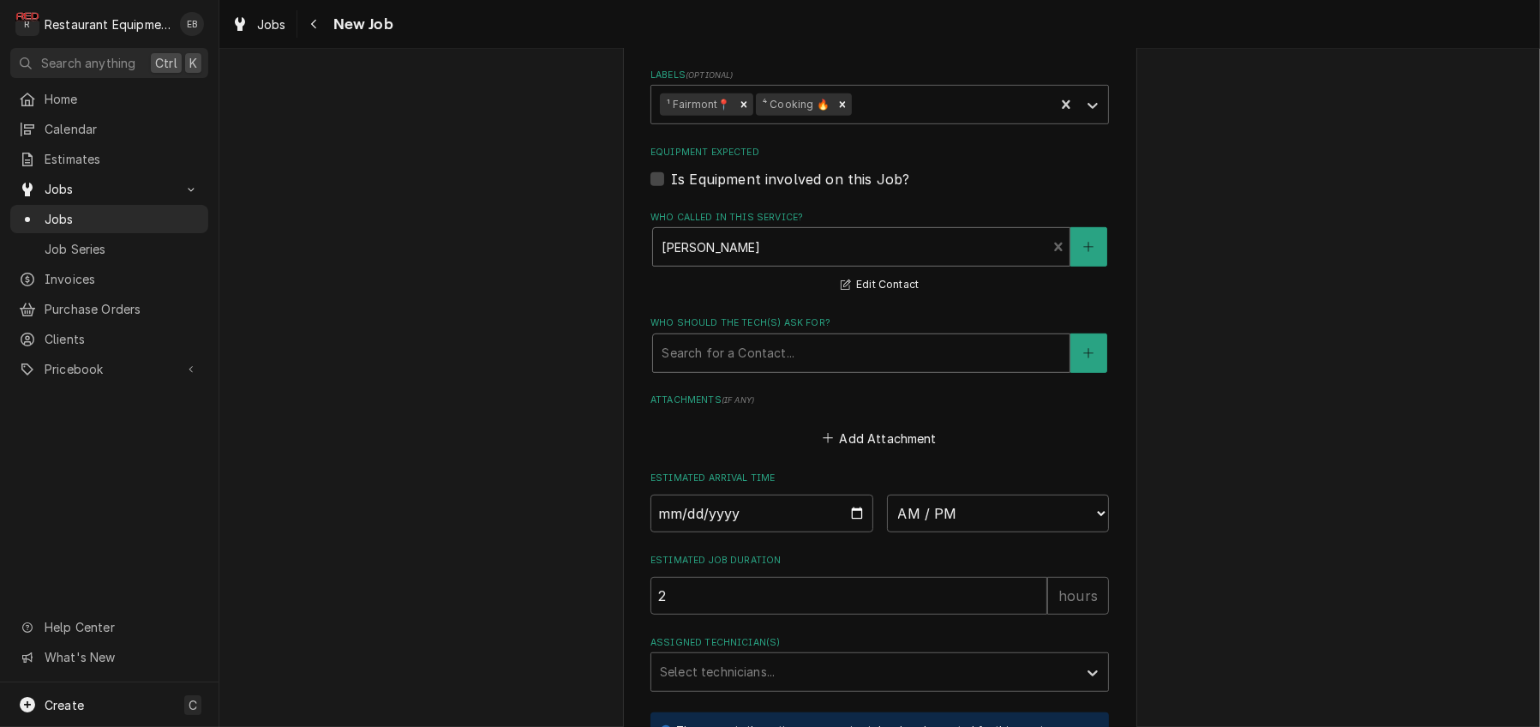
click at [753, 369] on div "Who should the tech(s) ask for?" at bounding box center [861, 353] width 399 height 31
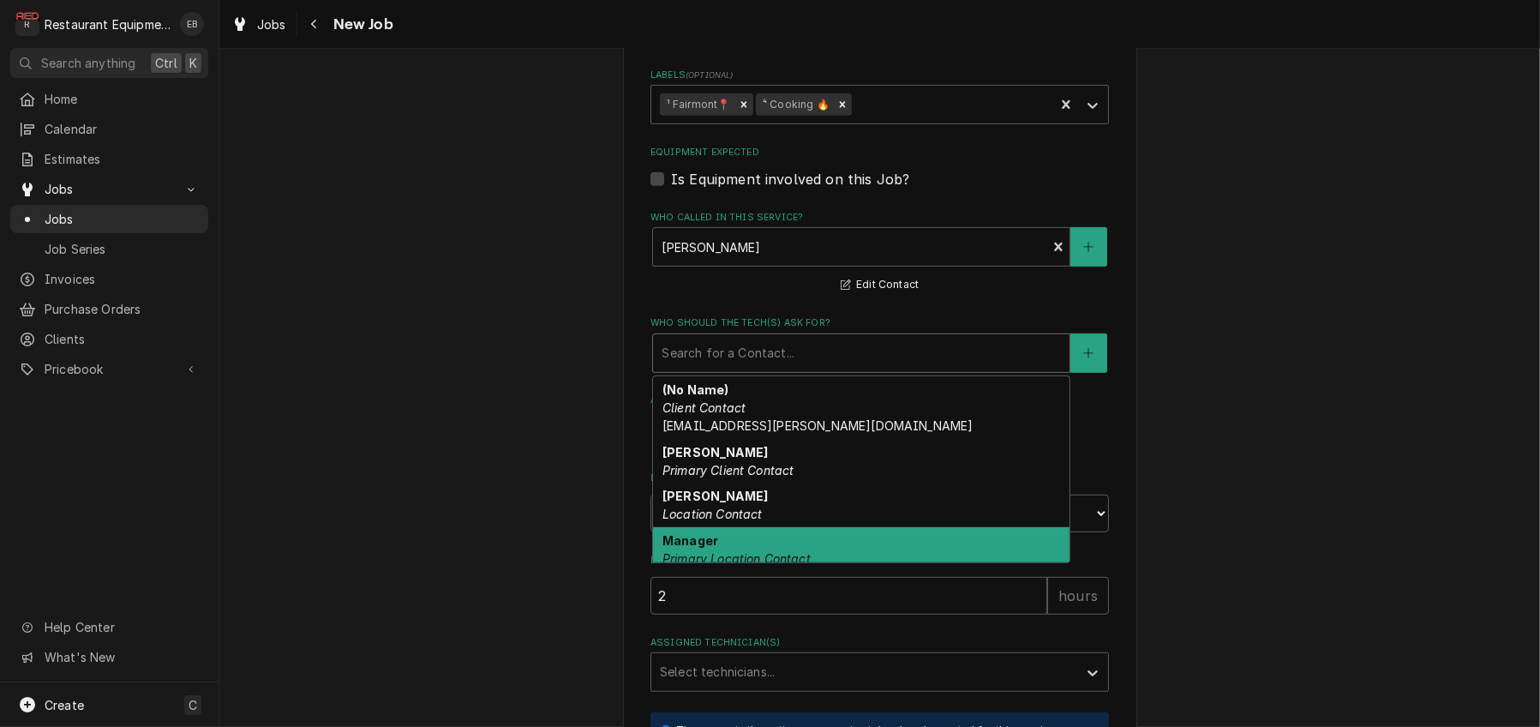
click at [705, 572] on div "Manager Primary Location Contact" at bounding box center [861, 549] width 417 height 45
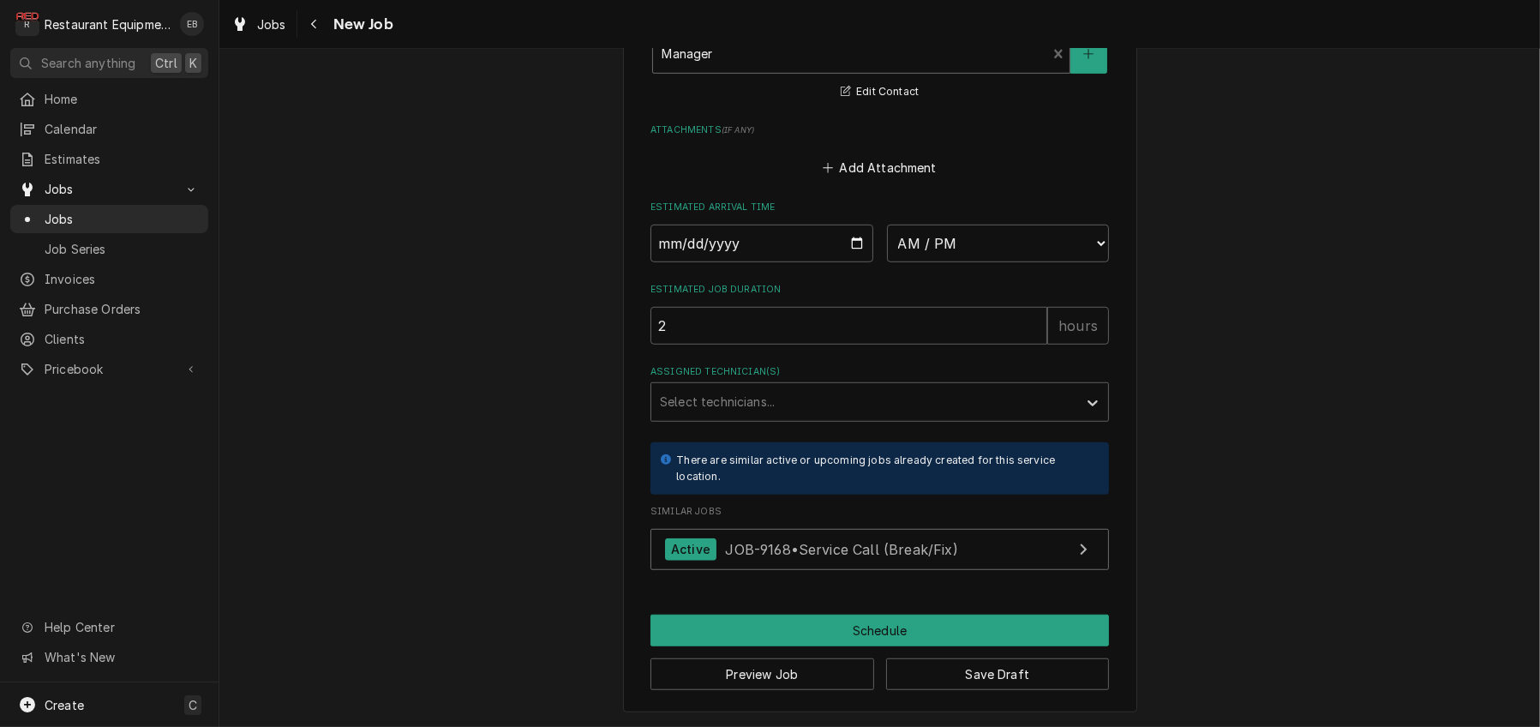
scroll to position [1485, 0]
click at [858, 262] on input "Date" at bounding box center [762, 244] width 223 height 38
type textarea "x"
type input "2025-10-12"
type textarea "x"
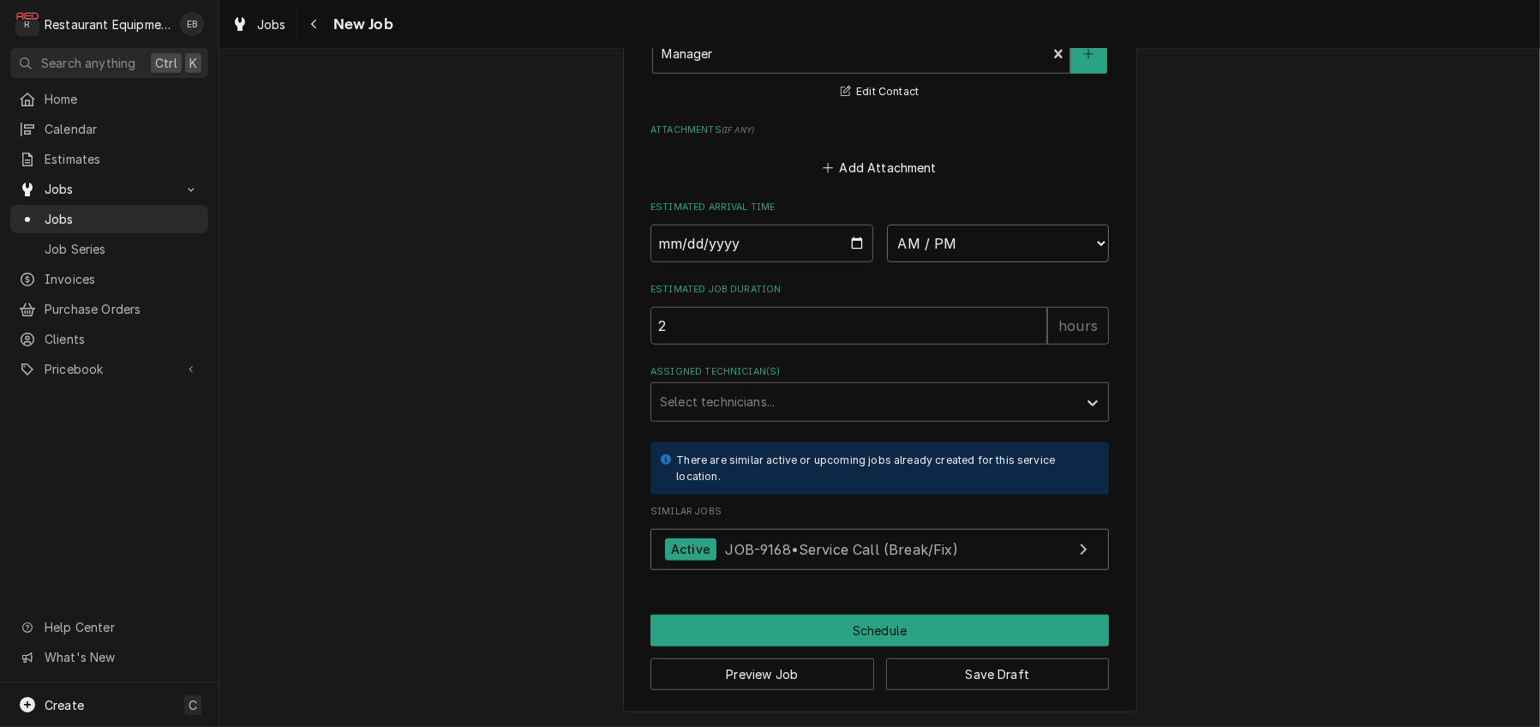
click at [974, 262] on select "AM / PM 6:00 AM 6:15 AM 6:30 AM 6:45 AM 7:00 AM 7:15 AM 7:30 AM 7:45 AM 8:00 AM…" at bounding box center [998, 244] width 223 height 38
select select "09:30:00"
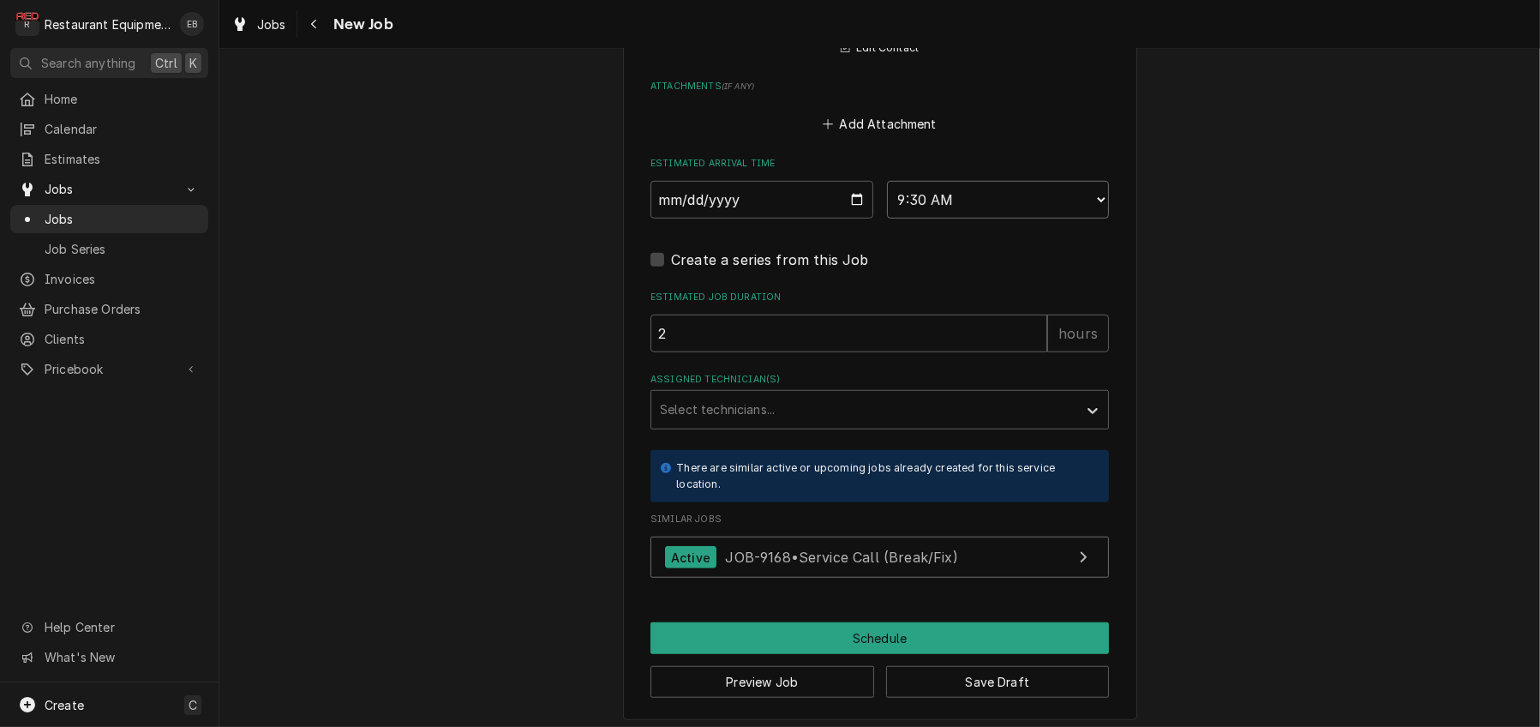
type textarea "x"
click at [741, 425] on div "Assigned Technician(s)" at bounding box center [864, 409] width 409 height 31
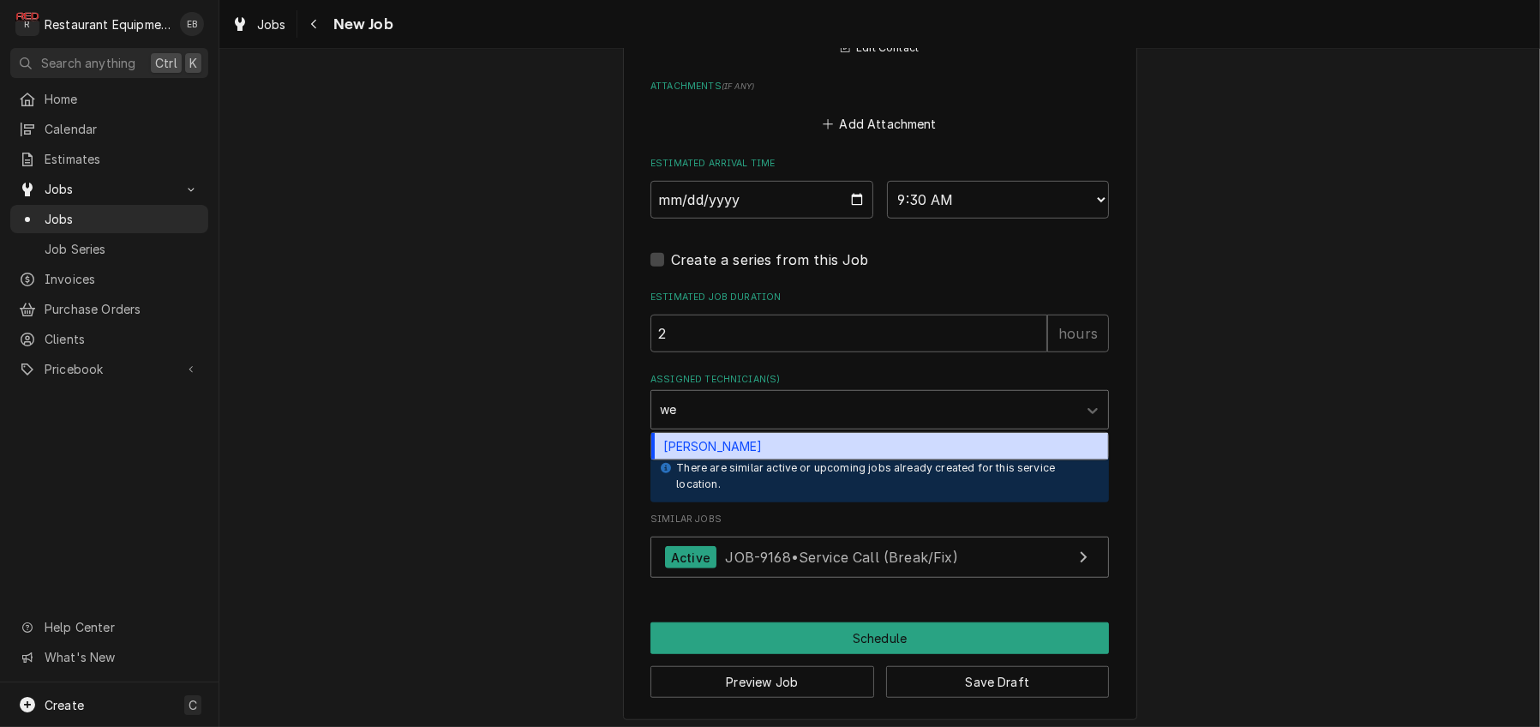
type input "wes"
click at [747, 459] on div "Wesley Fisher" at bounding box center [879, 446] width 457 height 27
type textarea "x"
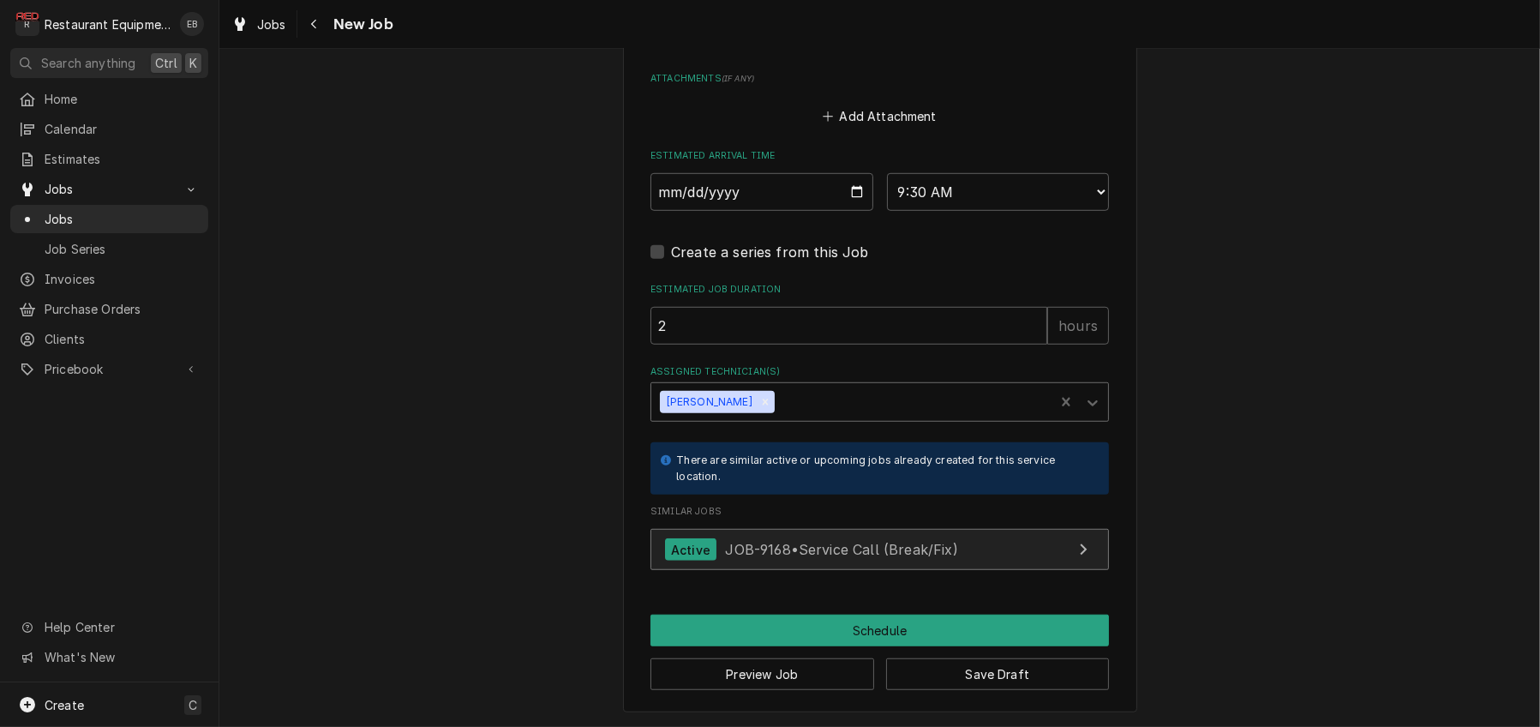
scroll to position [1734, 0]
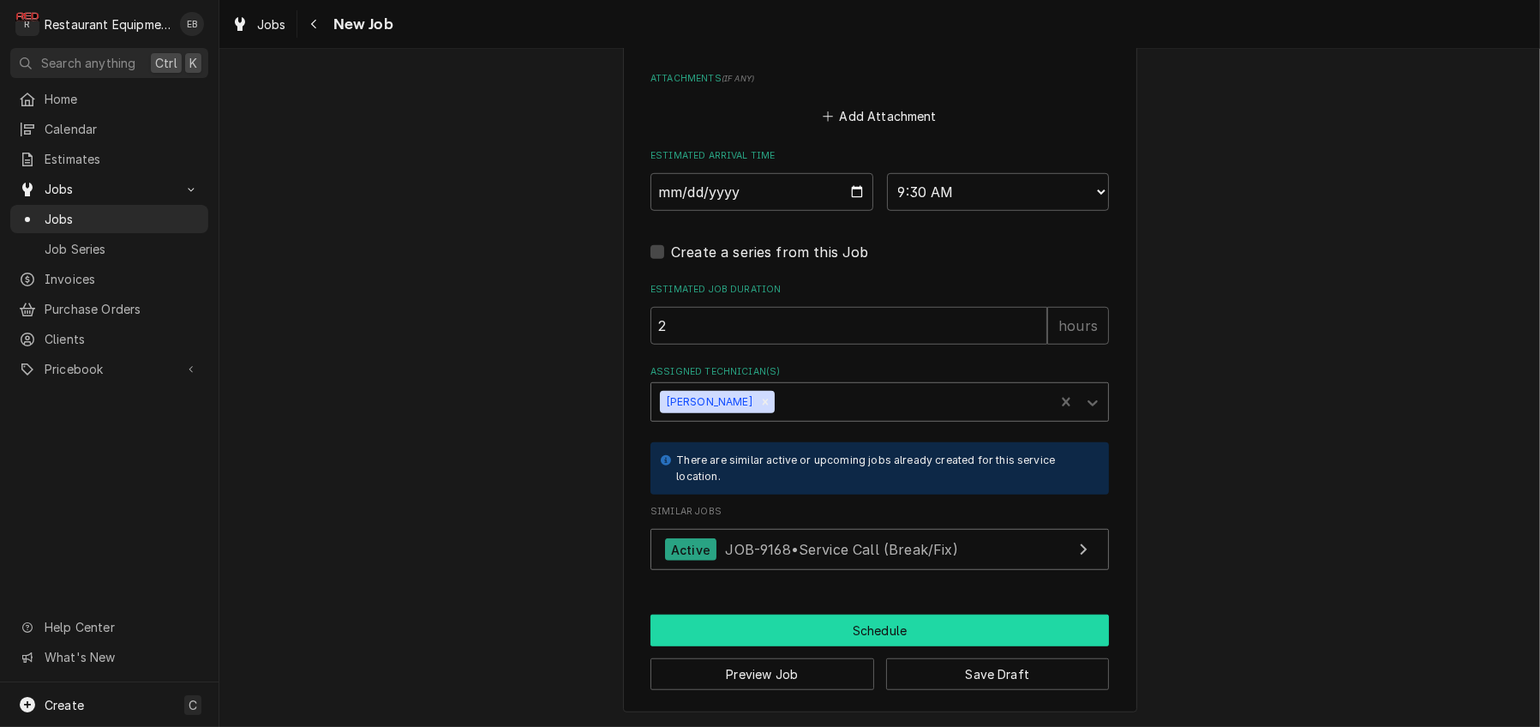
click at [863, 621] on button "Schedule" at bounding box center [880, 631] width 459 height 32
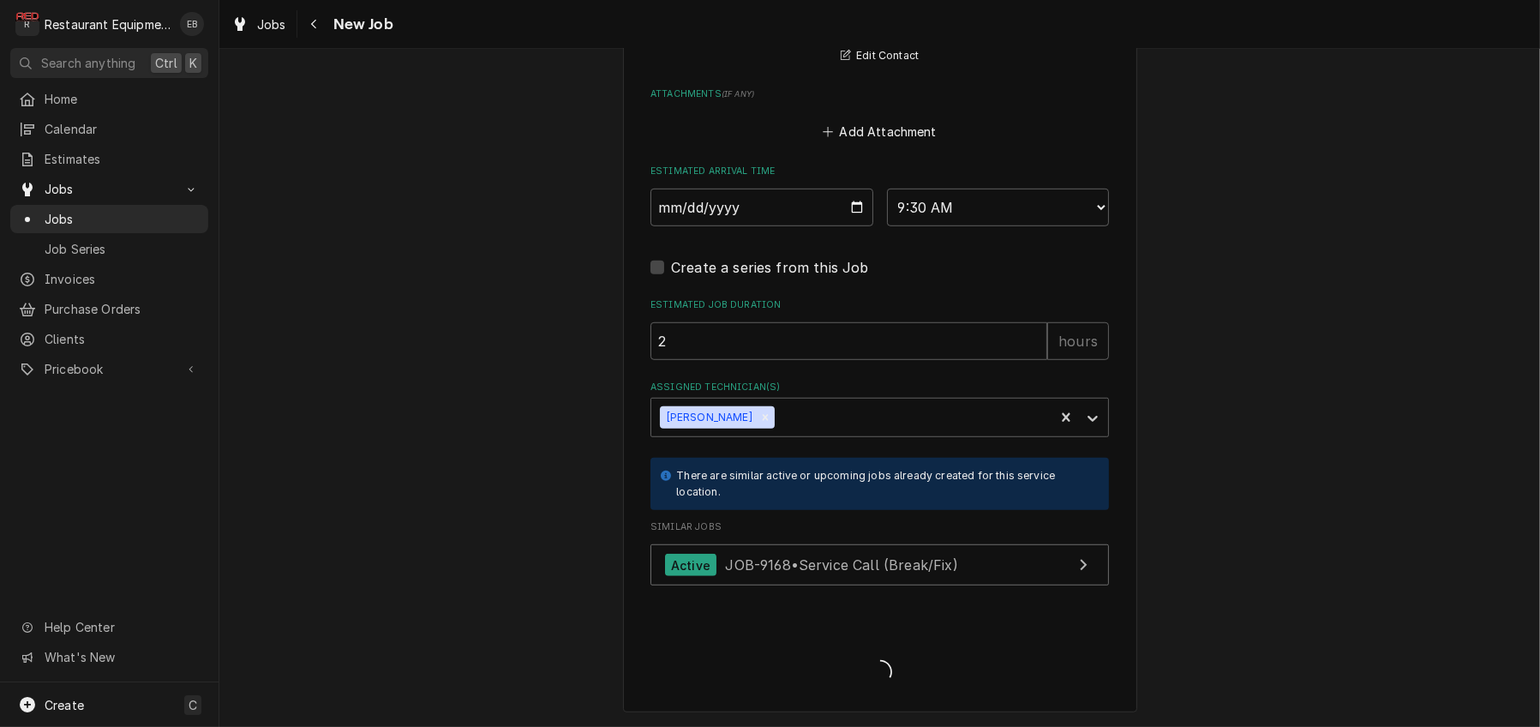
scroll to position [1716, 0]
type textarea "x"
